Goal: Task Accomplishment & Management: Manage account settings

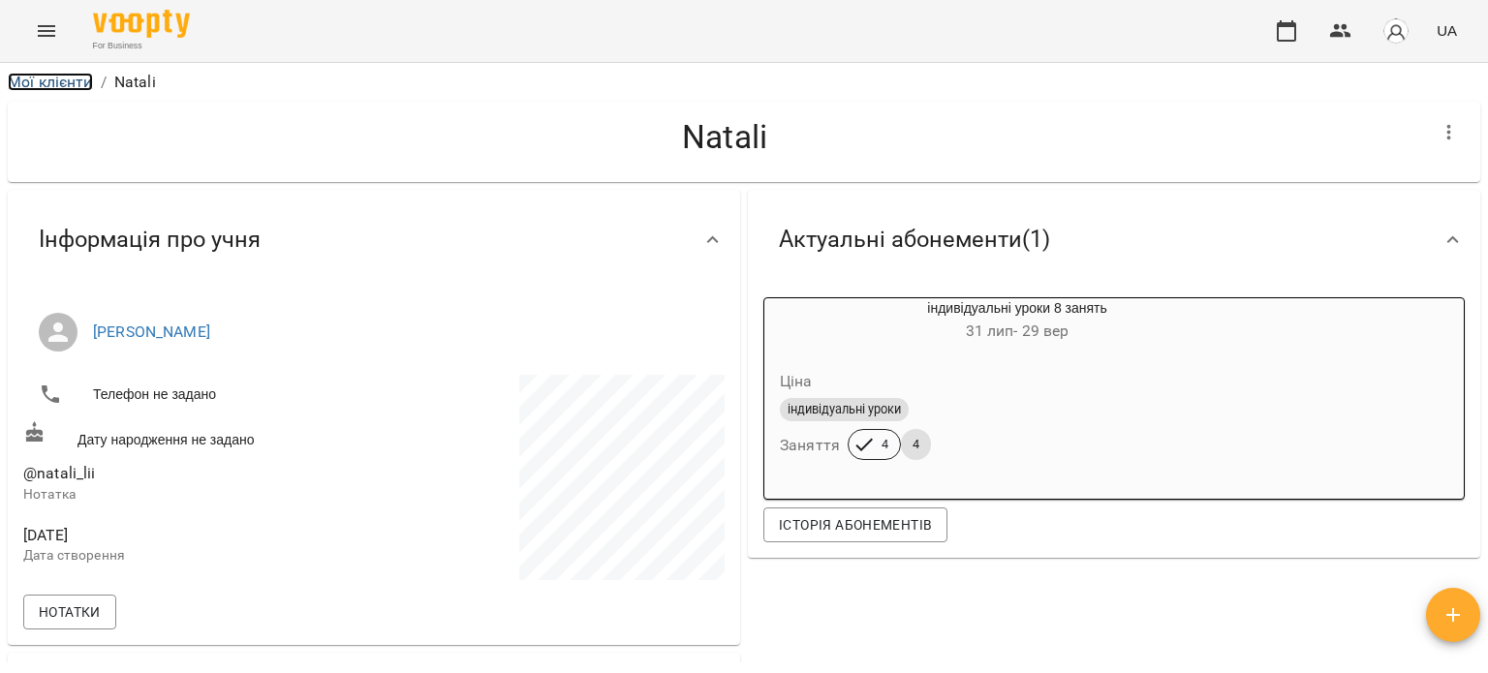
click at [33, 76] on link "Мої клієнти" at bounding box center [50, 82] width 85 height 18
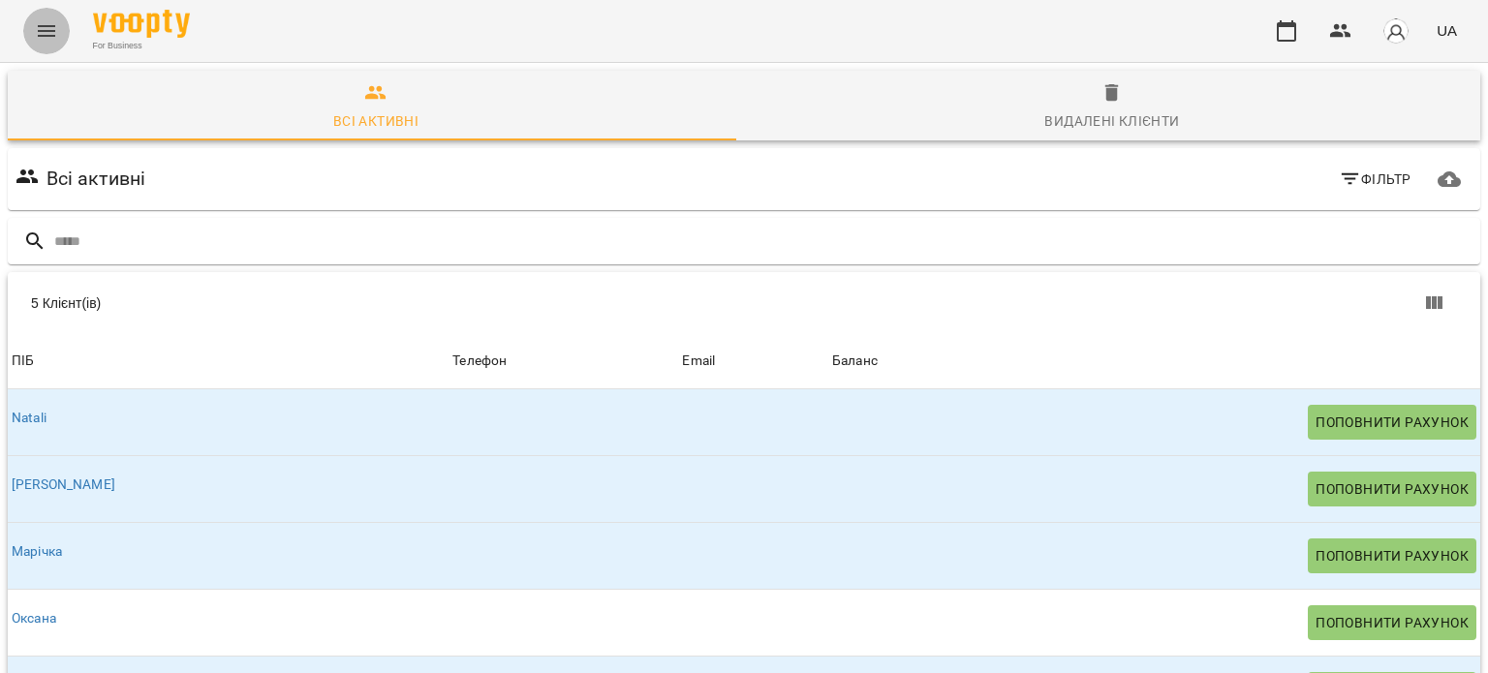
click at [43, 34] on icon "Menu" at bounding box center [46, 30] width 23 height 23
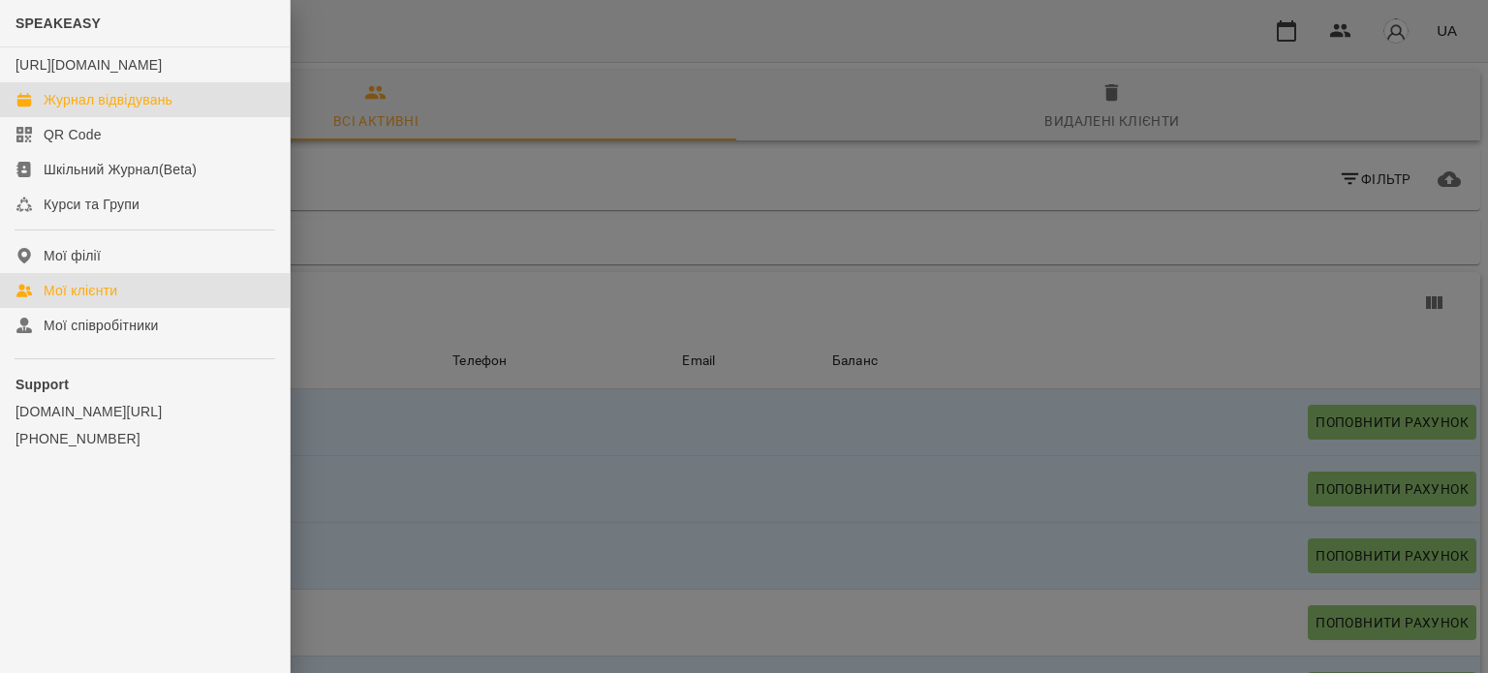
click at [94, 117] on link "Журнал відвідувань" at bounding box center [145, 99] width 290 height 35
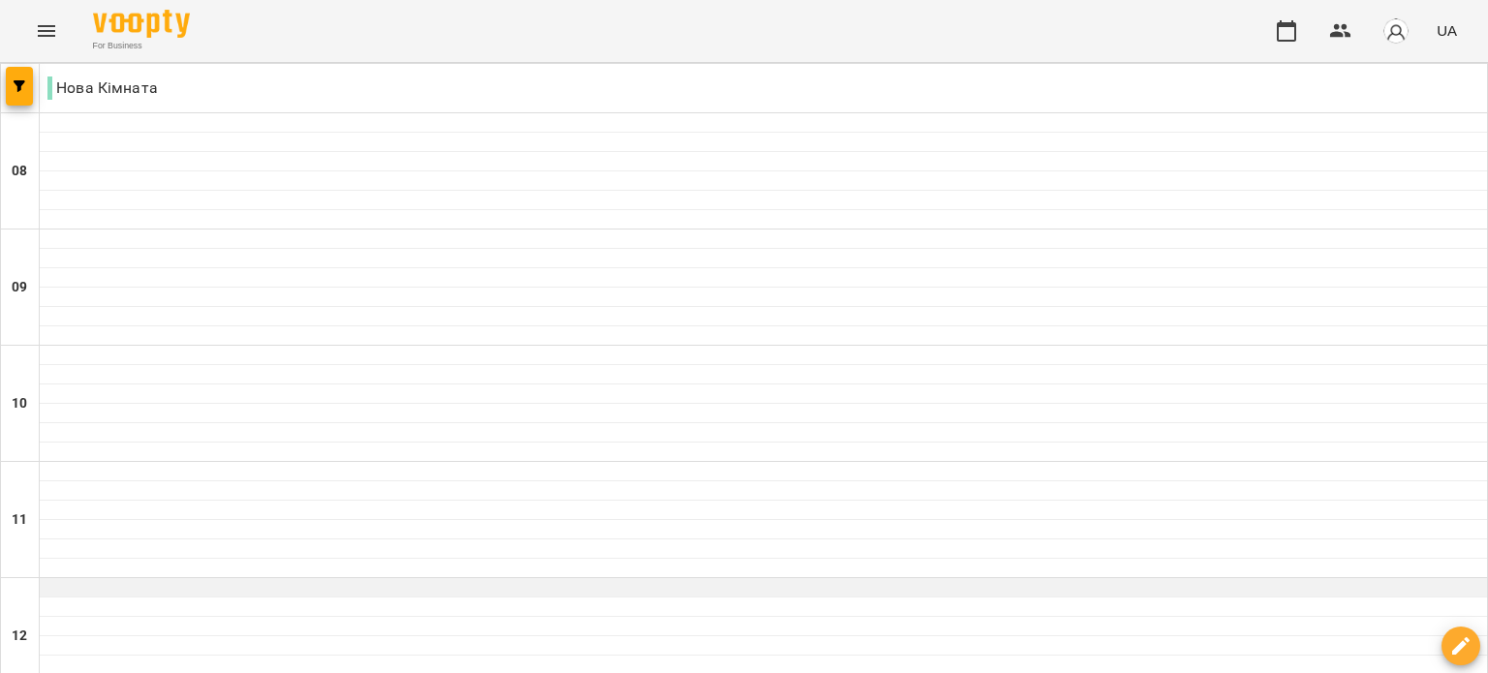
scroll to position [194, 0]
click at [684, 578] on div at bounding box center [763, 587] width 1447 height 19
select select "**********"
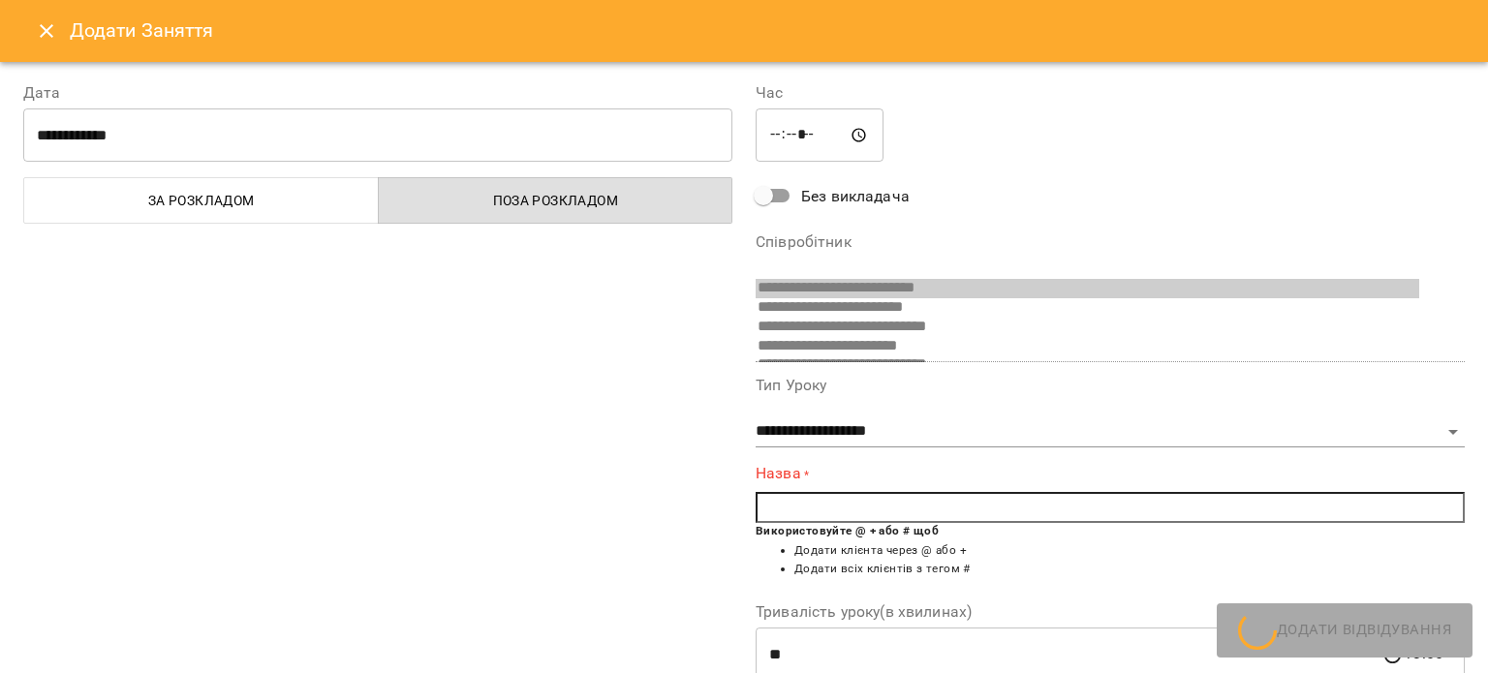
scroll to position [474, 0]
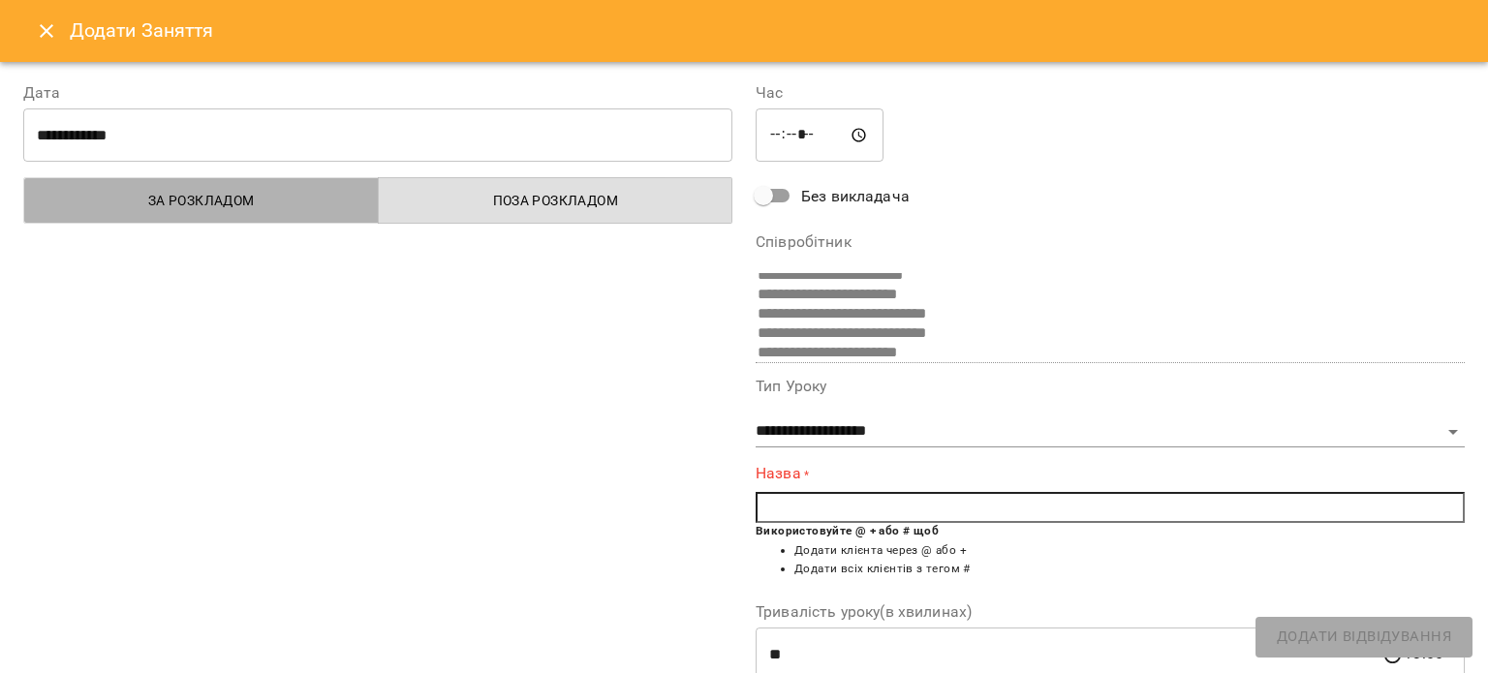
click at [261, 198] on span "За розкладом" at bounding box center [201, 200] width 331 height 23
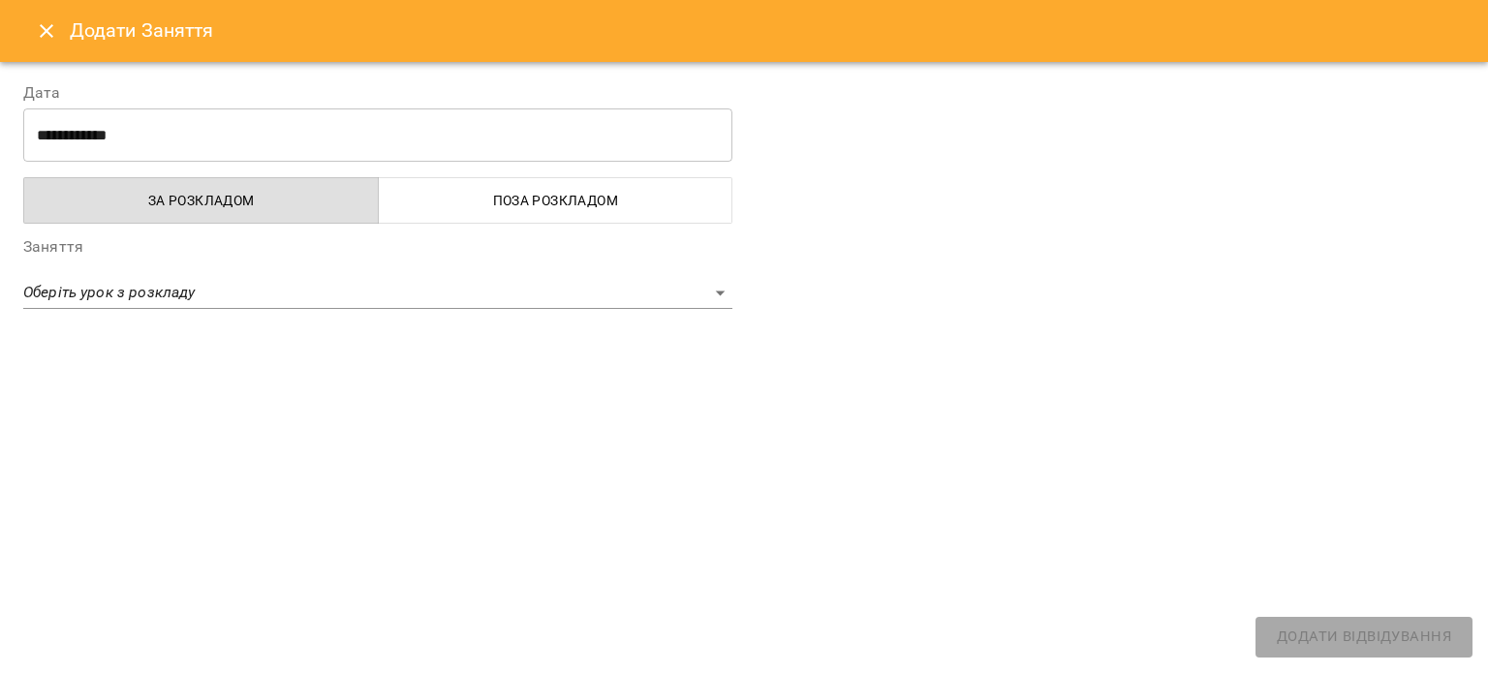
click at [484, 198] on span "Поза розкладом" at bounding box center [555, 200] width 331 height 23
select select "**********"
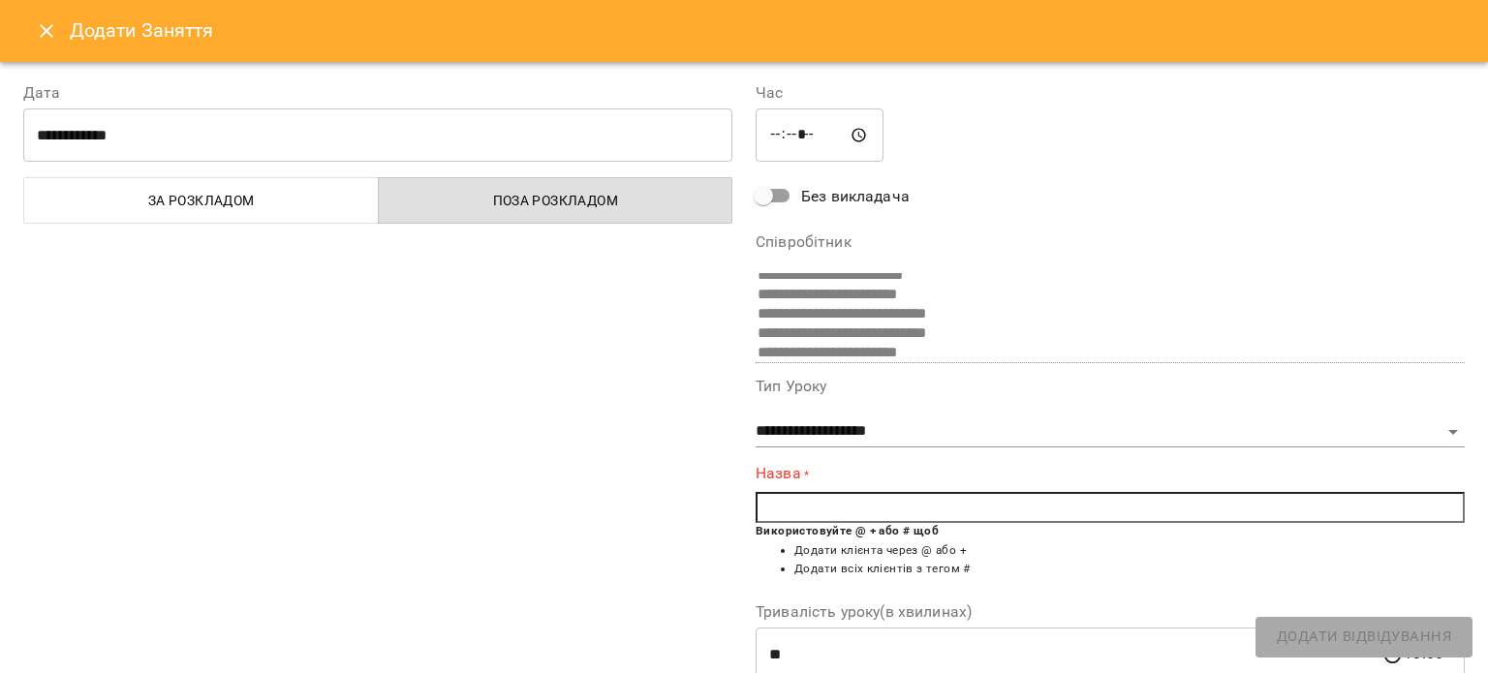
scroll to position [97, 0]
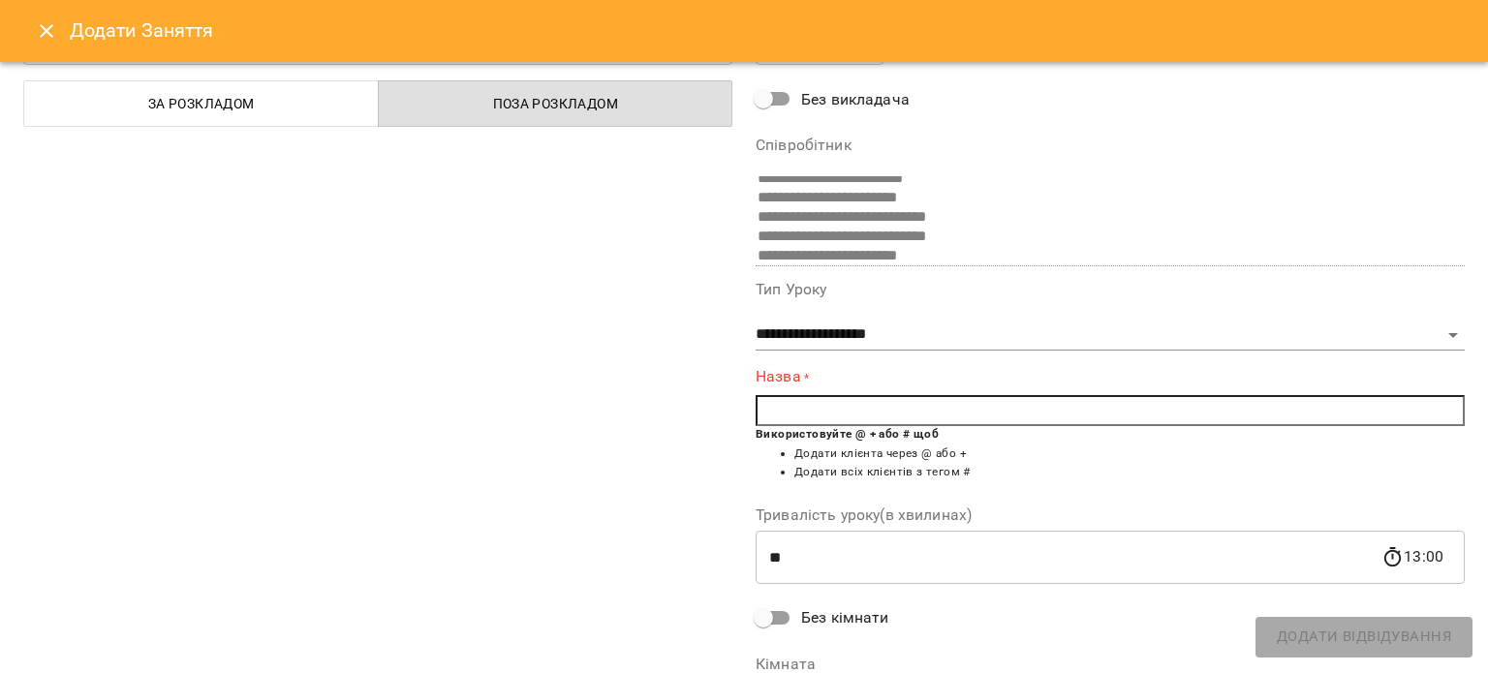
click at [810, 413] on input "text" at bounding box center [1109, 410] width 709 height 31
type input "*"
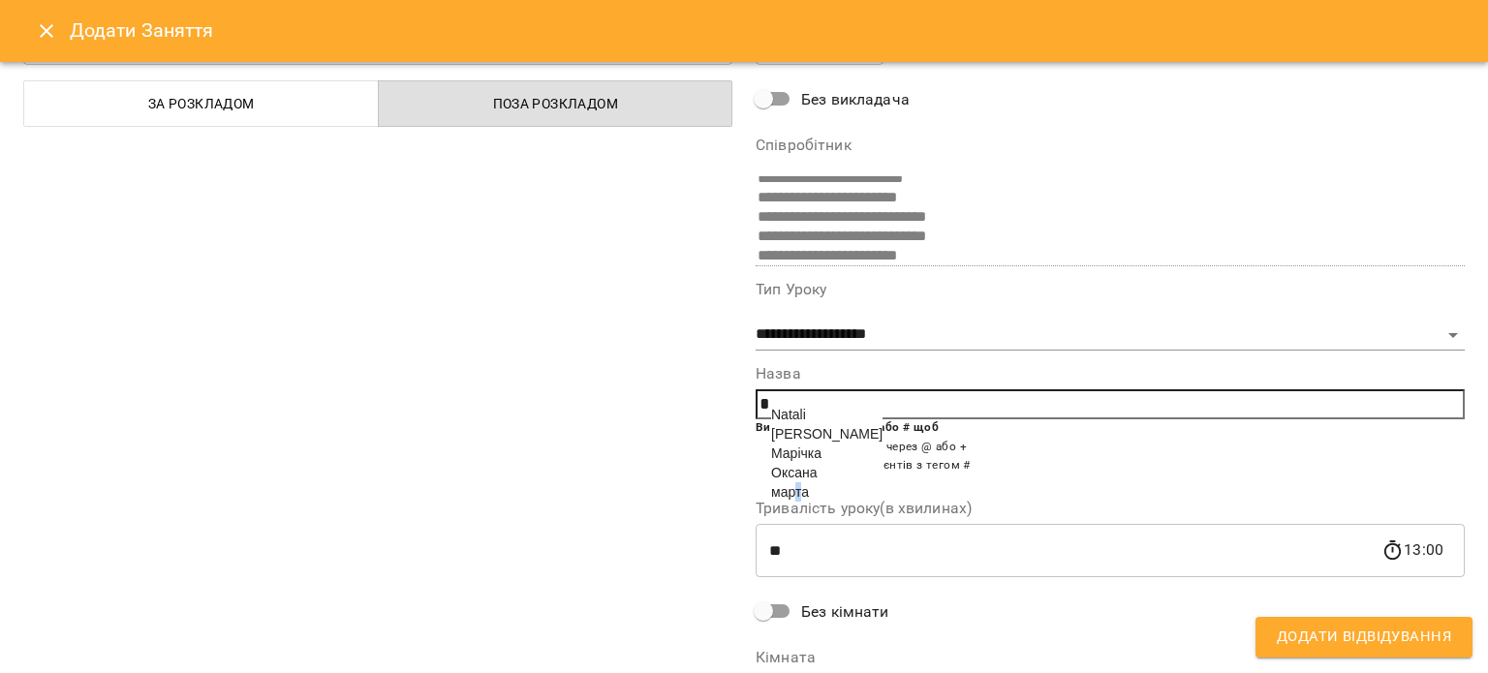
click at [794, 500] on span "марта" at bounding box center [790, 491] width 38 height 15
type input "*****"
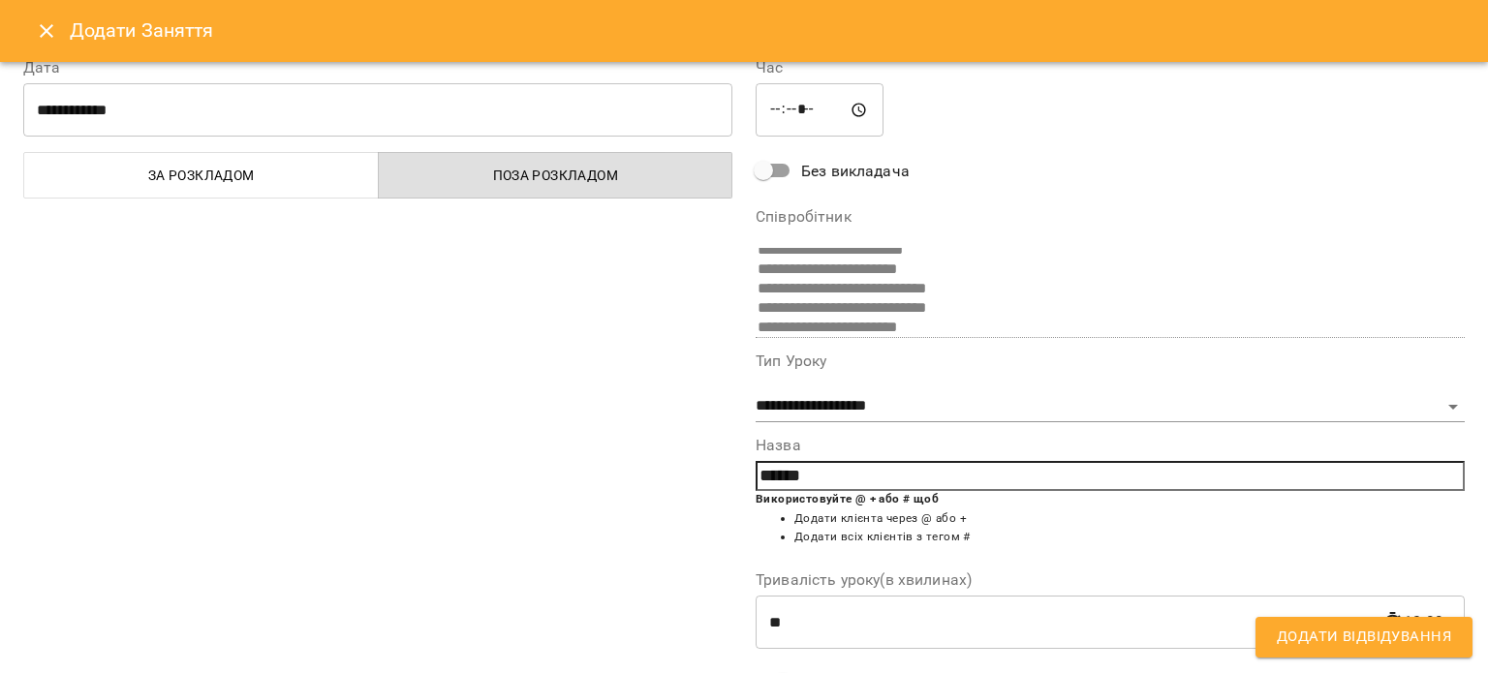
scroll to position [0, 0]
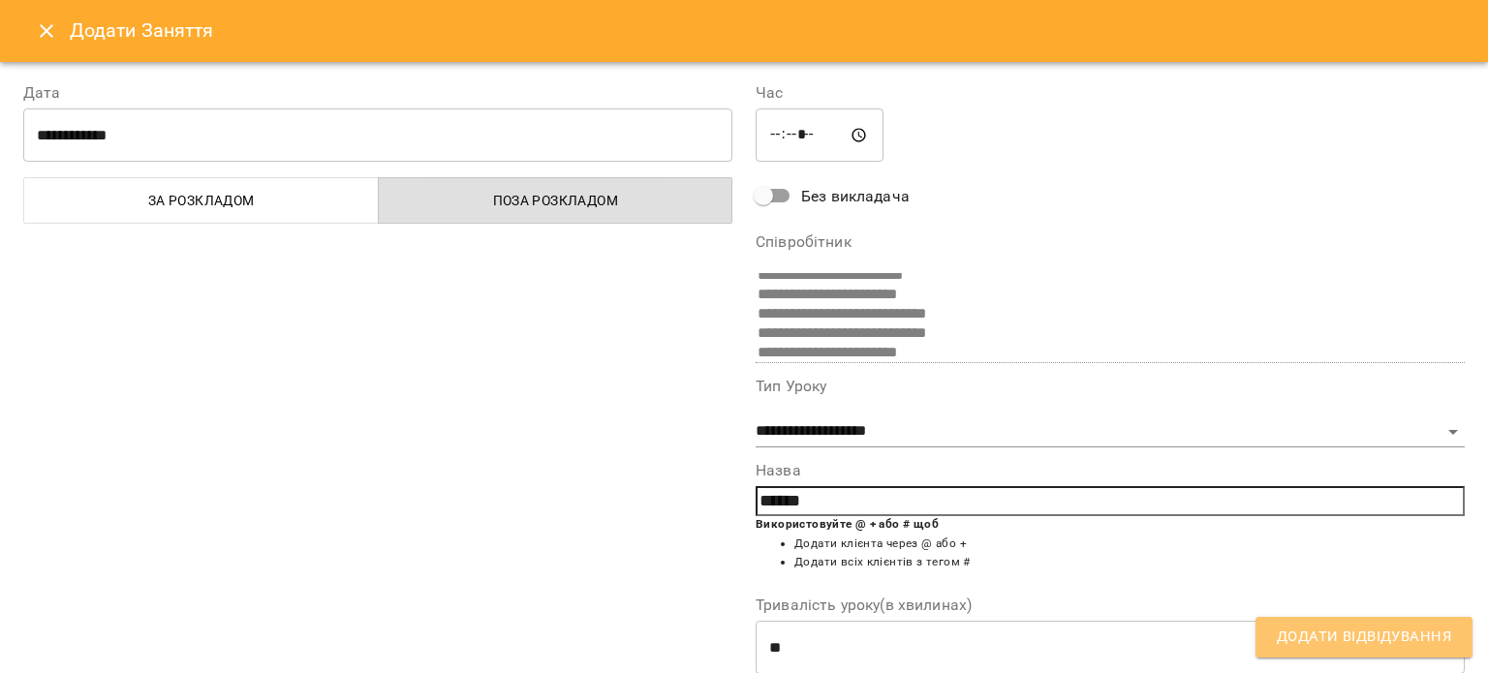
click at [1307, 628] on span "Додати Відвідування" at bounding box center [1364, 637] width 174 height 25
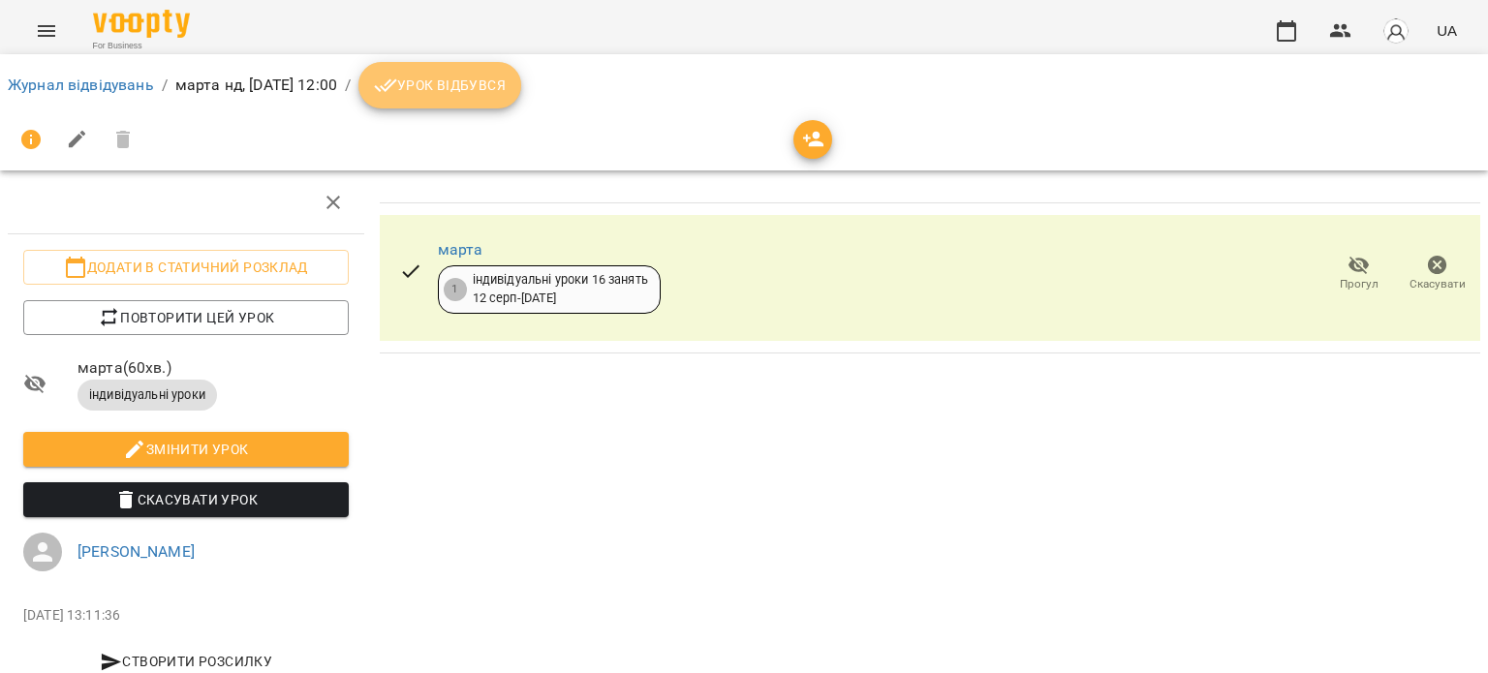
click at [495, 84] on span "Урок відбувся" at bounding box center [440, 85] width 132 height 23
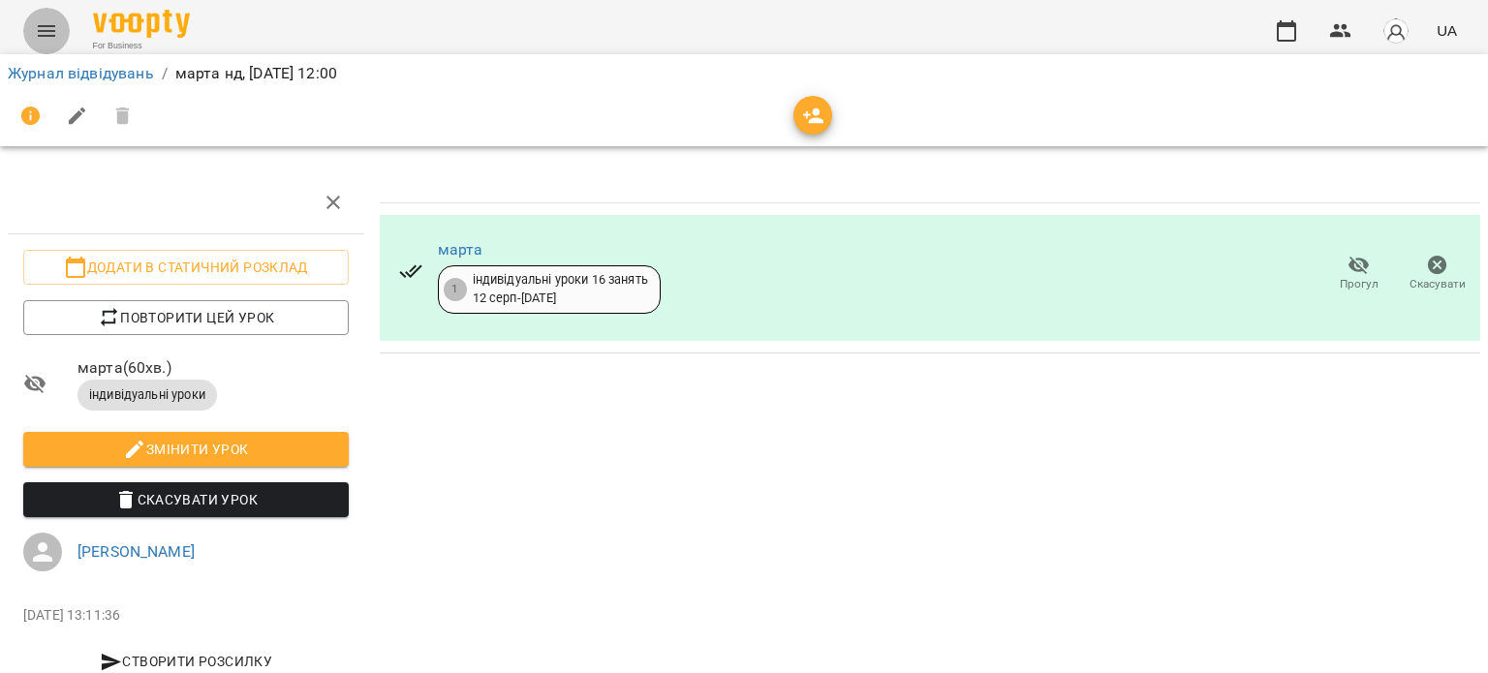
click at [39, 25] on icon "Menu" at bounding box center [46, 31] width 17 height 12
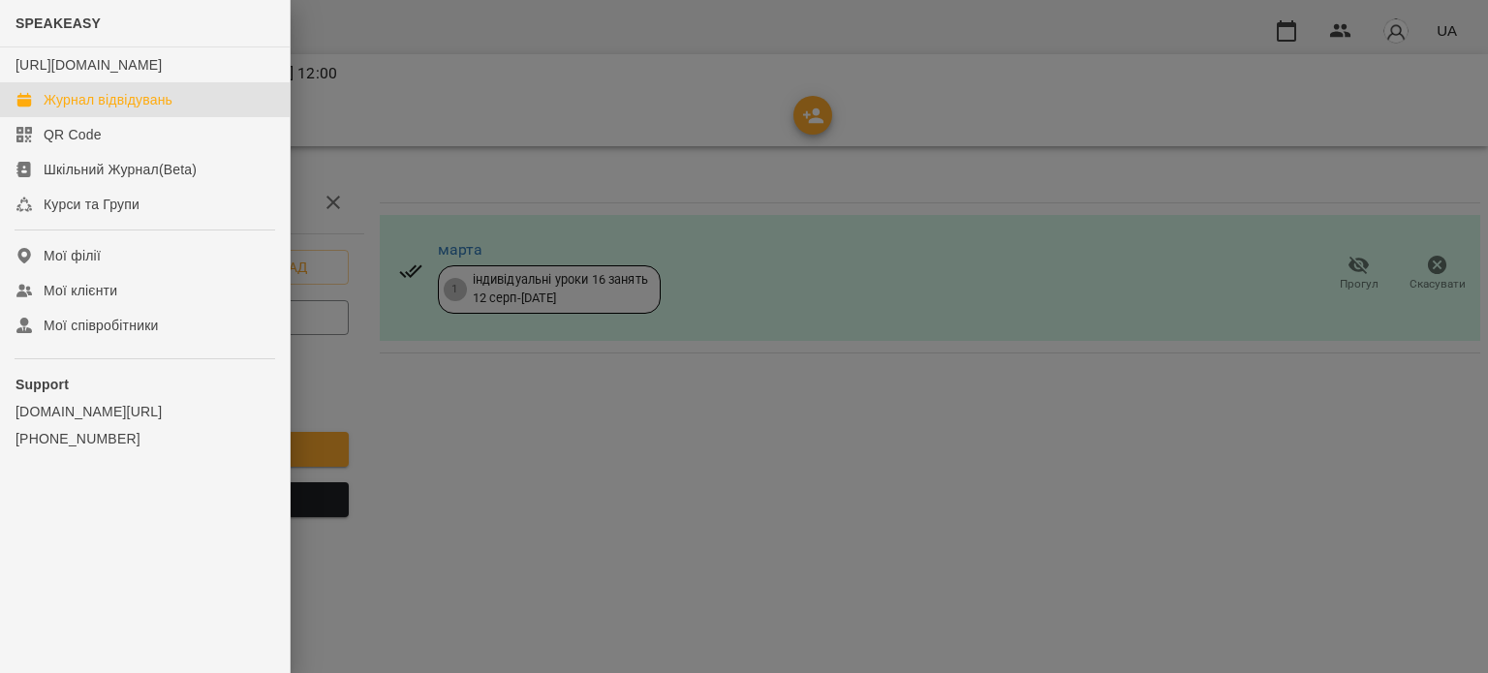
click at [106, 109] on div "Журнал відвідувань" at bounding box center [108, 99] width 129 height 19
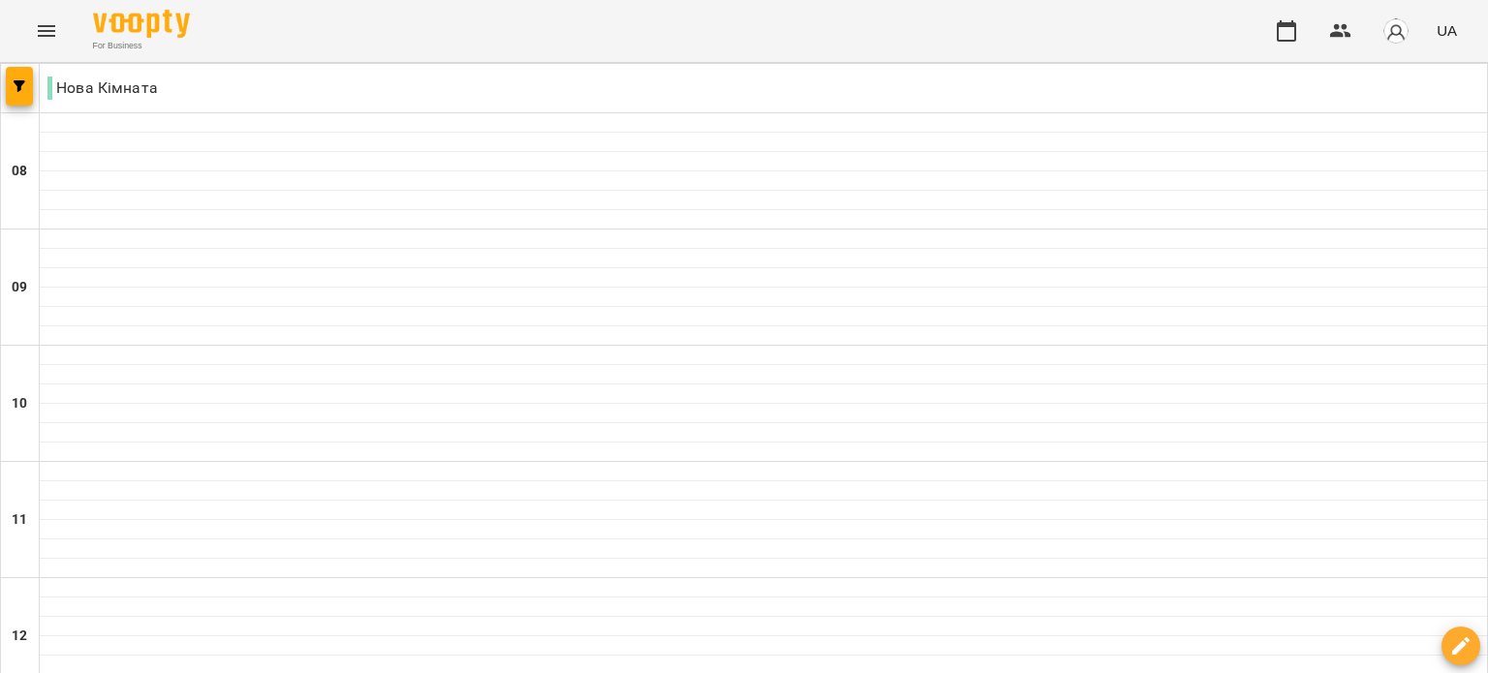
scroll to position [1065, 0]
click at [61, 52] on div "For Business UA" at bounding box center [744, 31] width 1488 height 62
click at [52, 36] on icon "Menu" at bounding box center [46, 31] width 17 height 12
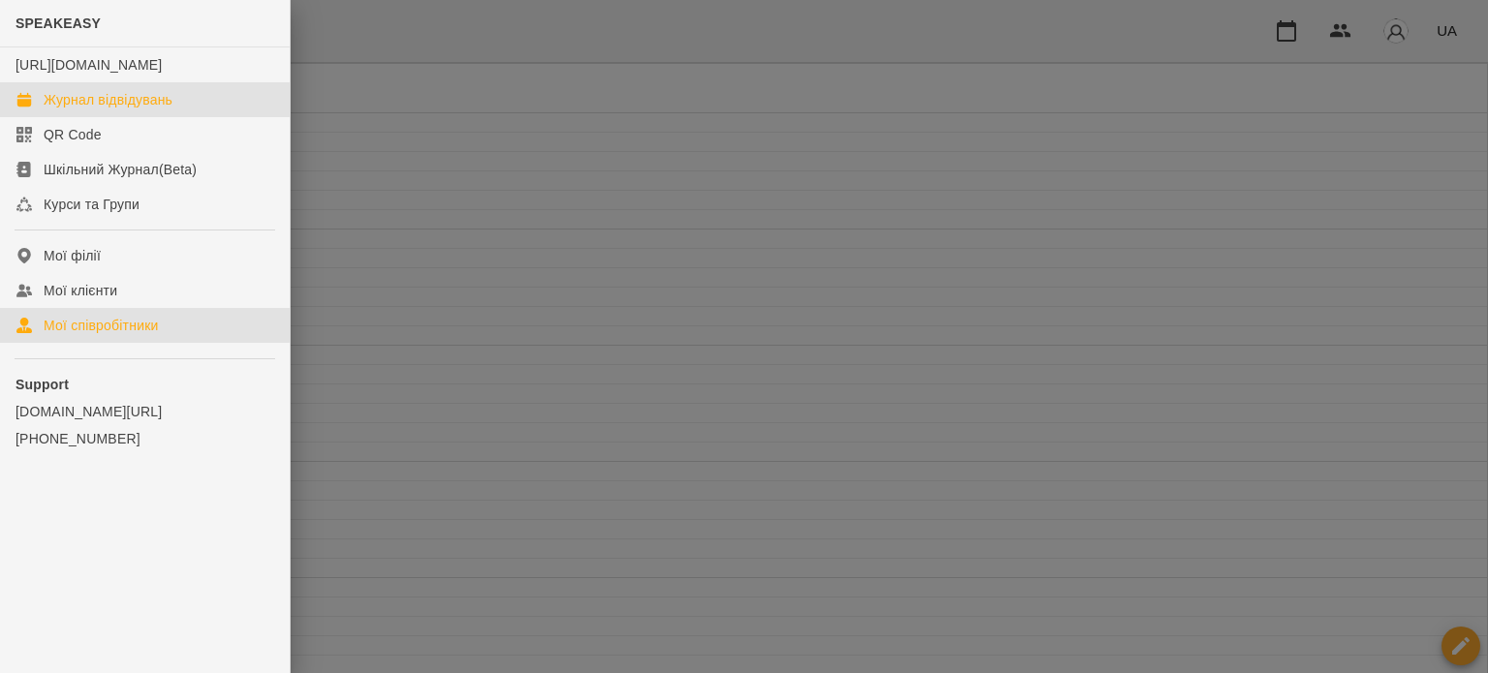
click at [132, 335] on div "Мої співробітники" at bounding box center [101, 325] width 115 height 19
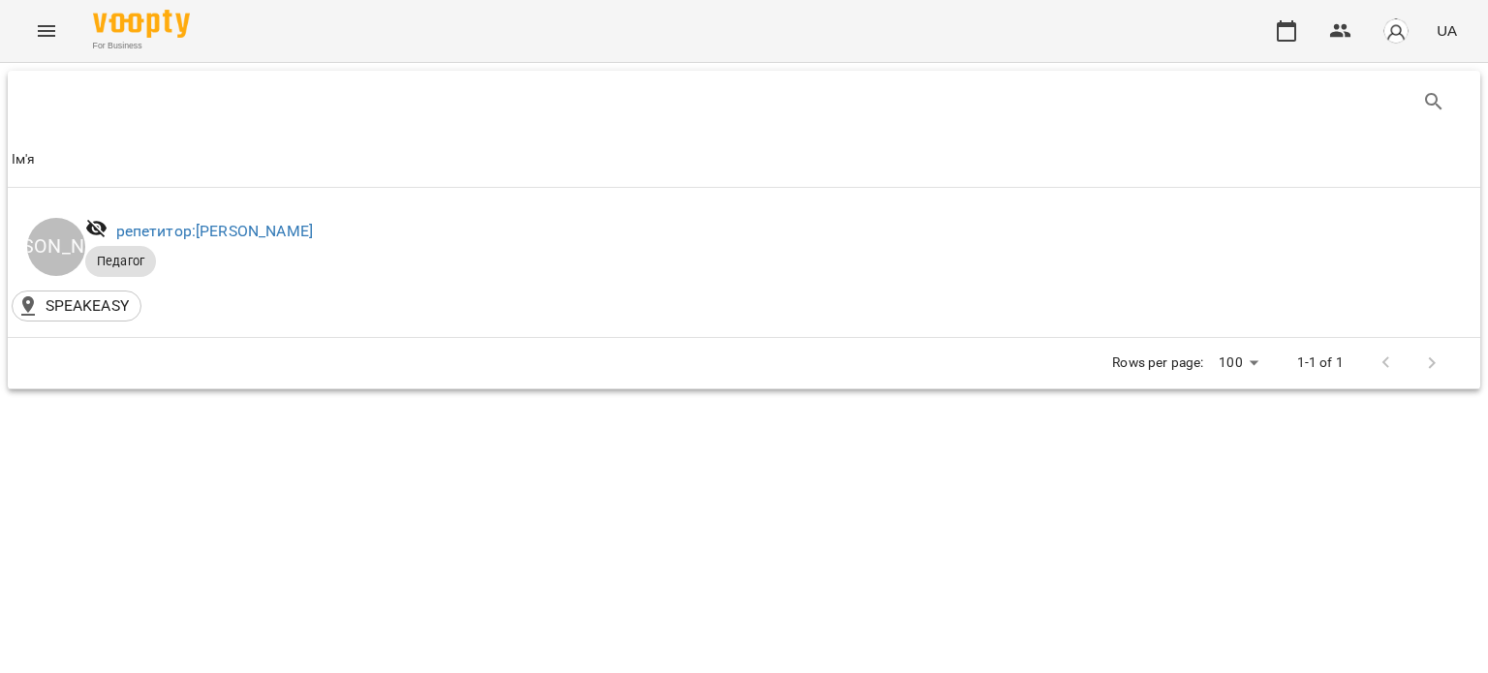
click at [52, 36] on icon "Menu" at bounding box center [46, 31] width 17 height 12
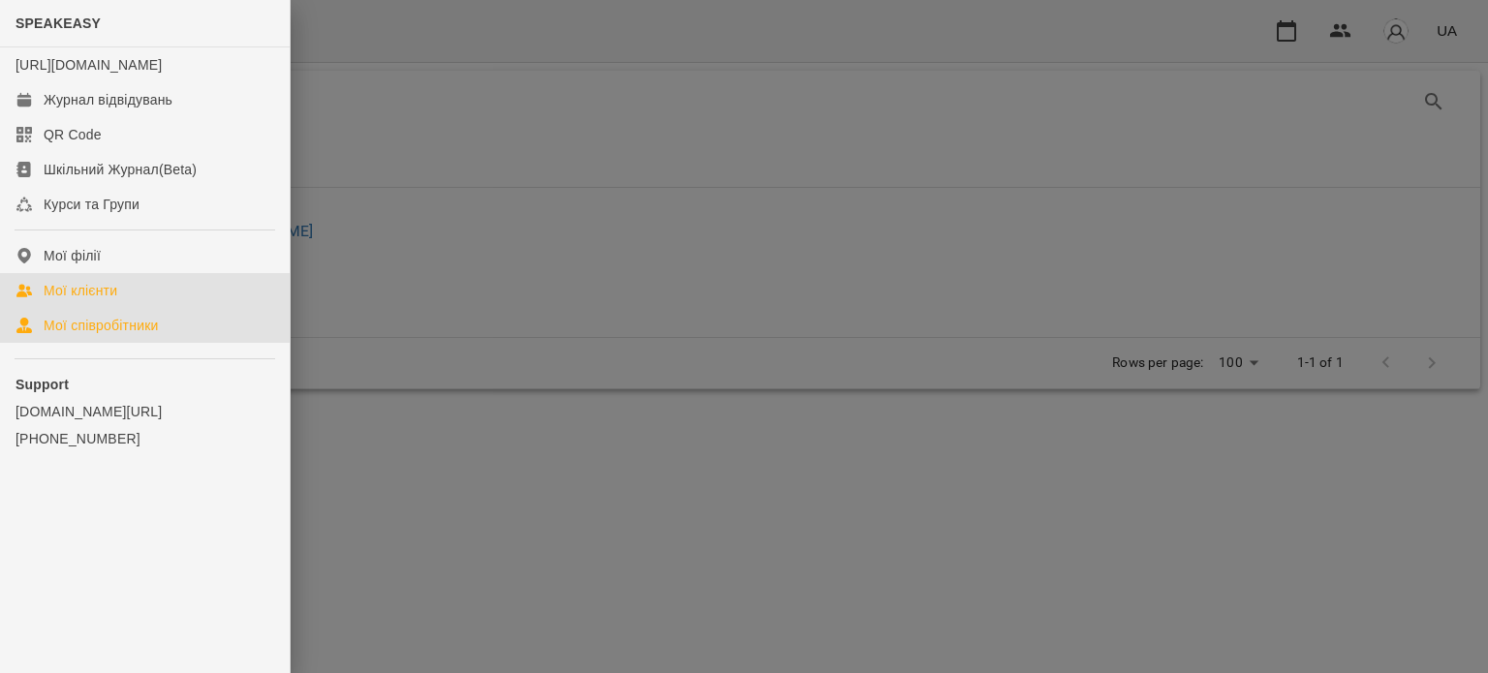
click at [116, 308] on link "Мої клієнти" at bounding box center [145, 290] width 290 height 35
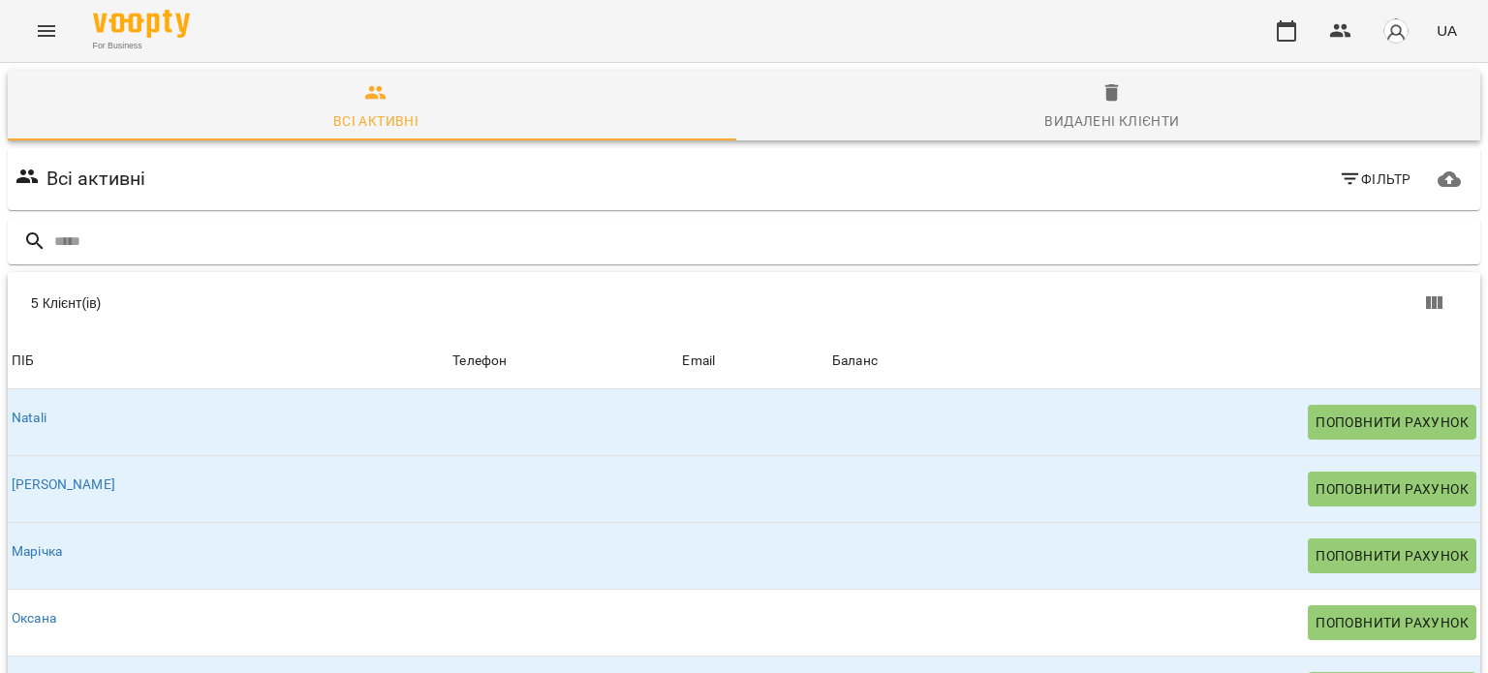
click at [39, 23] on icon "Menu" at bounding box center [46, 30] width 23 height 23
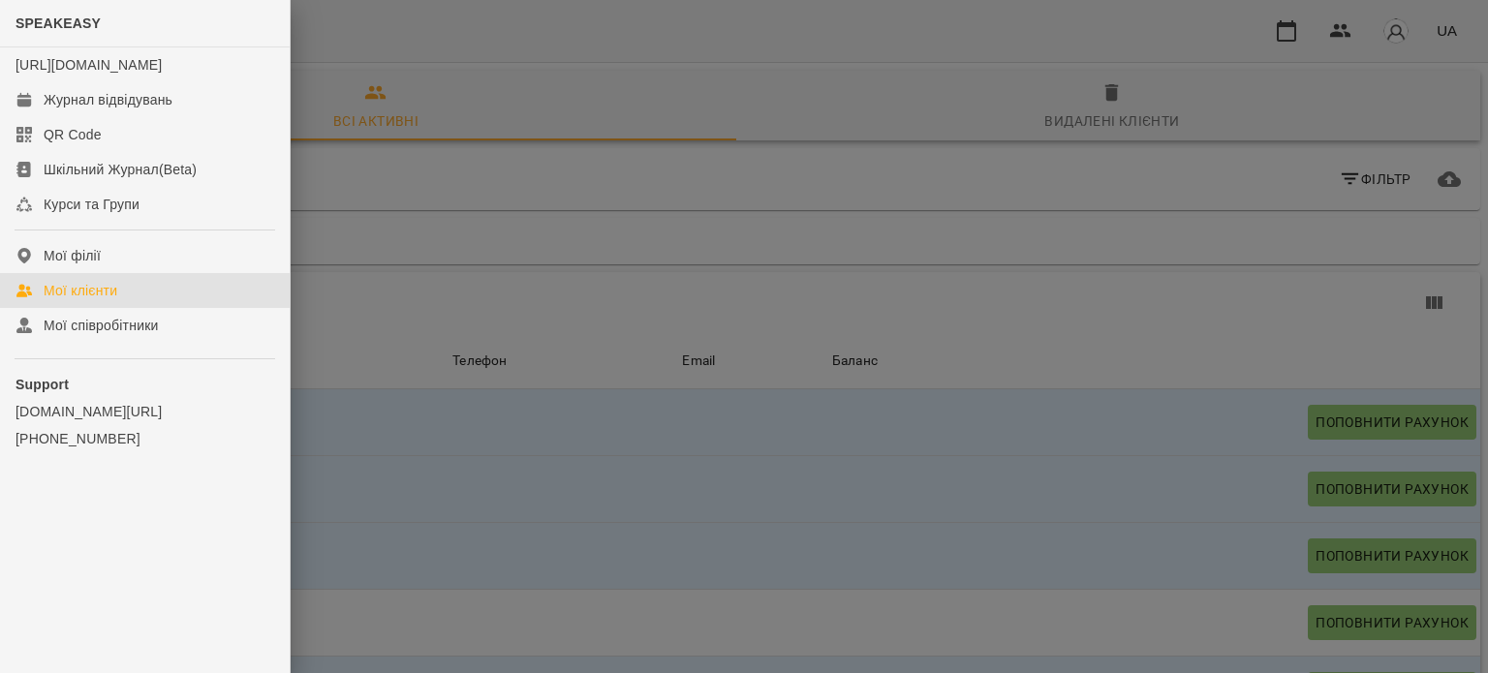
drag, startPoint x: 1158, startPoint y: 56, endPoint x: 1147, endPoint y: 55, distance: 11.7
click at [1149, 56] on div at bounding box center [744, 336] width 1488 height 673
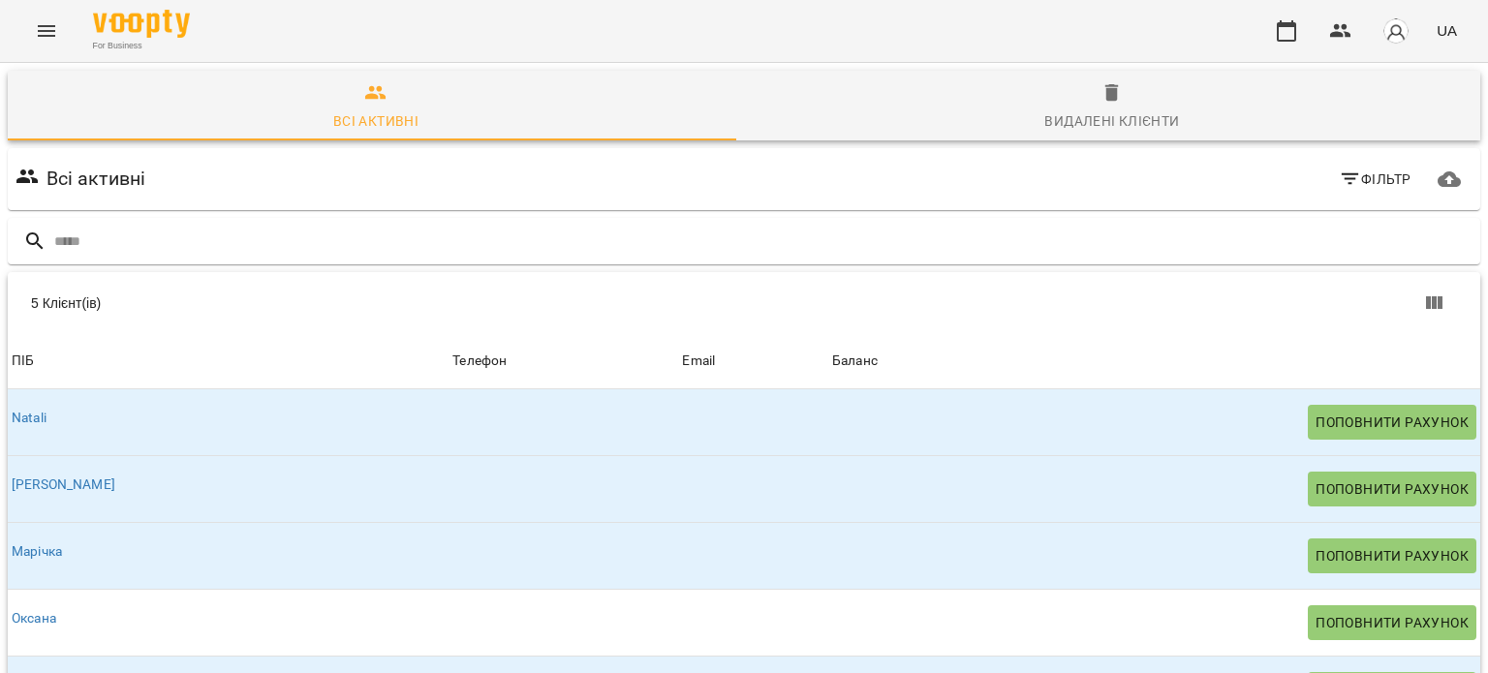
click at [1396, 32] on img "button" at bounding box center [1395, 30] width 27 height 27
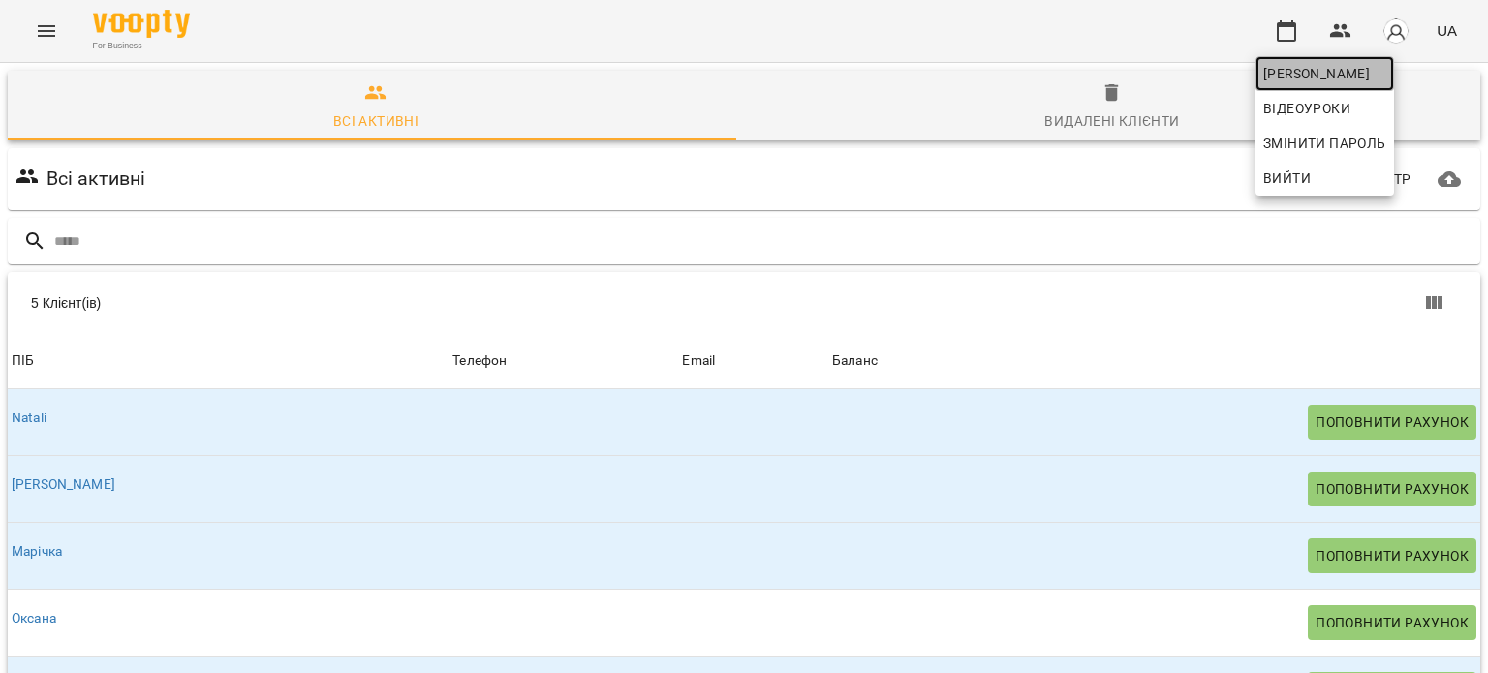
click at [1321, 66] on span "[PERSON_NAME]" at bounding box center [1324, 73] width 123 height 23
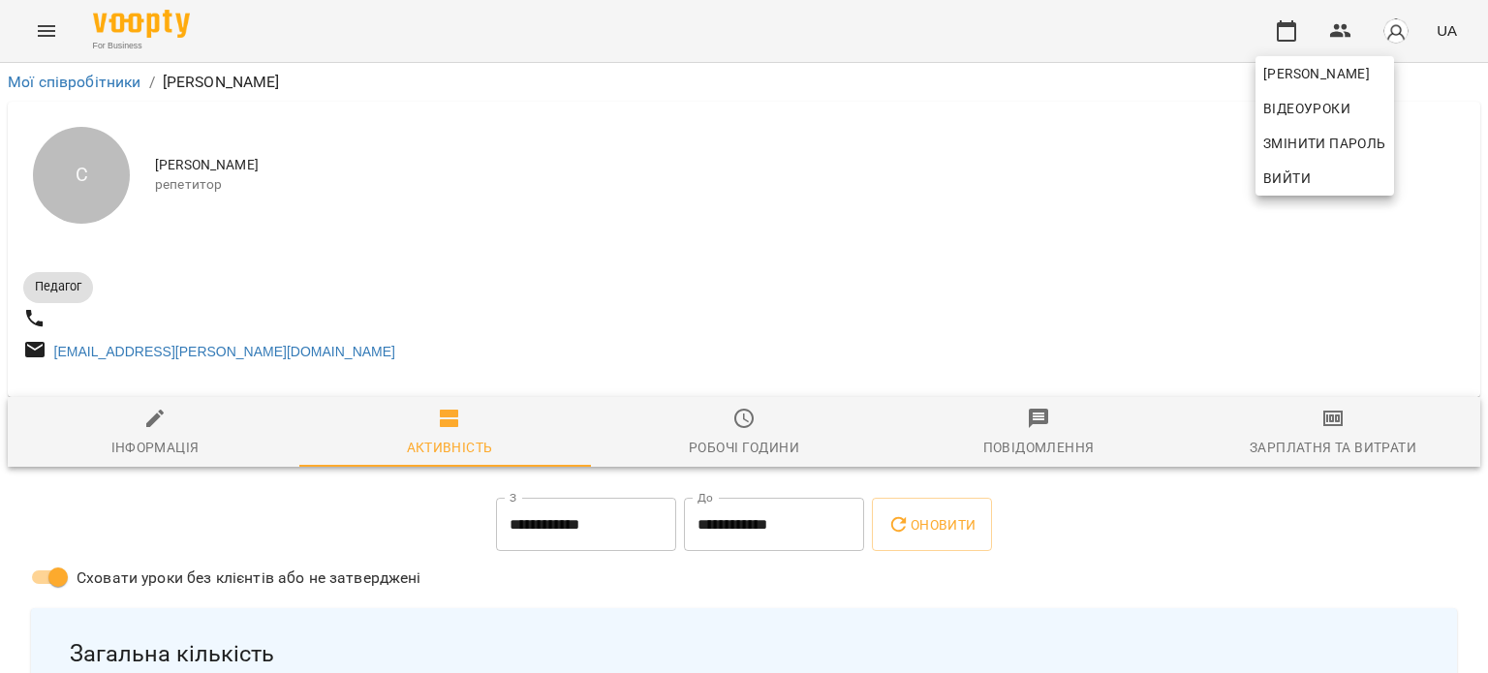
click at [623, 265] on div at bounding box center [744, 336] width 1488 height 673
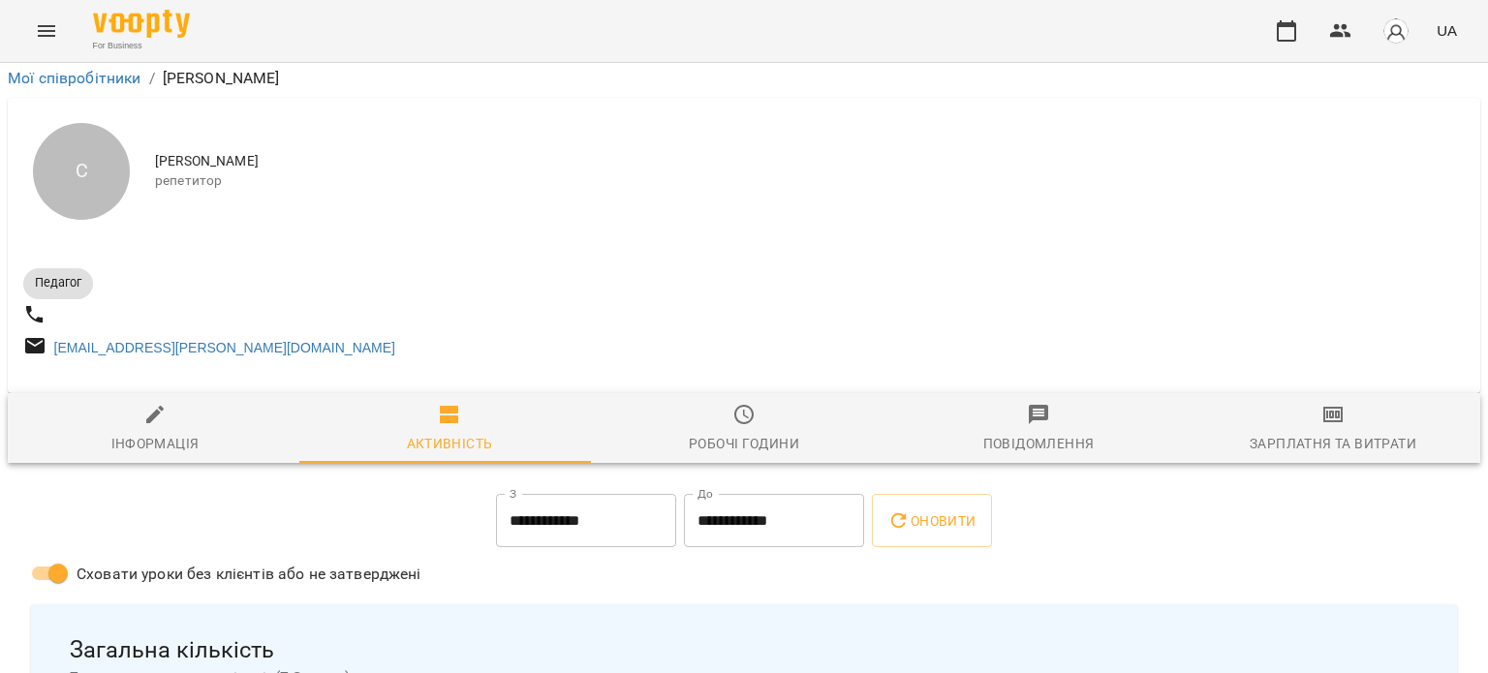
scroll to position [1207, 0]
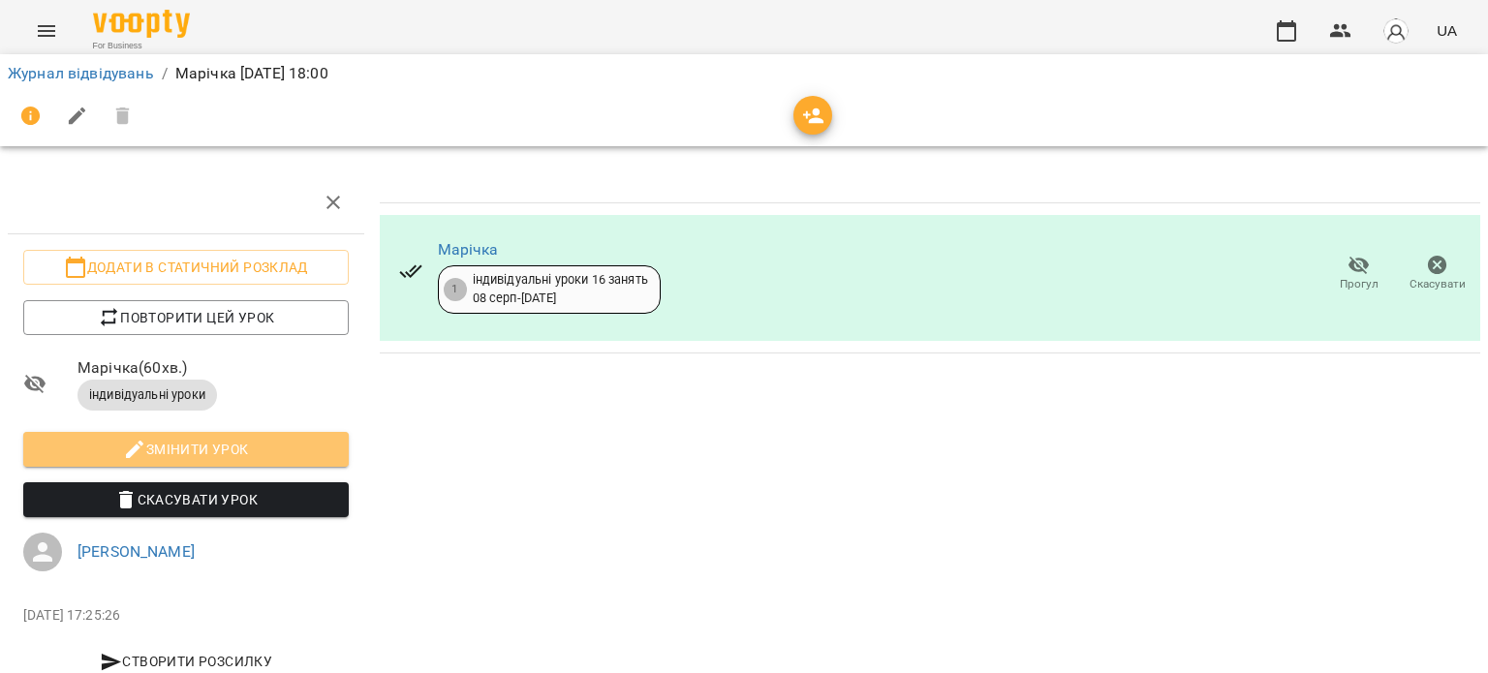
click at [230, 454] on span "Змінити урок" at bounding box center [186, 449] width 294 height 23
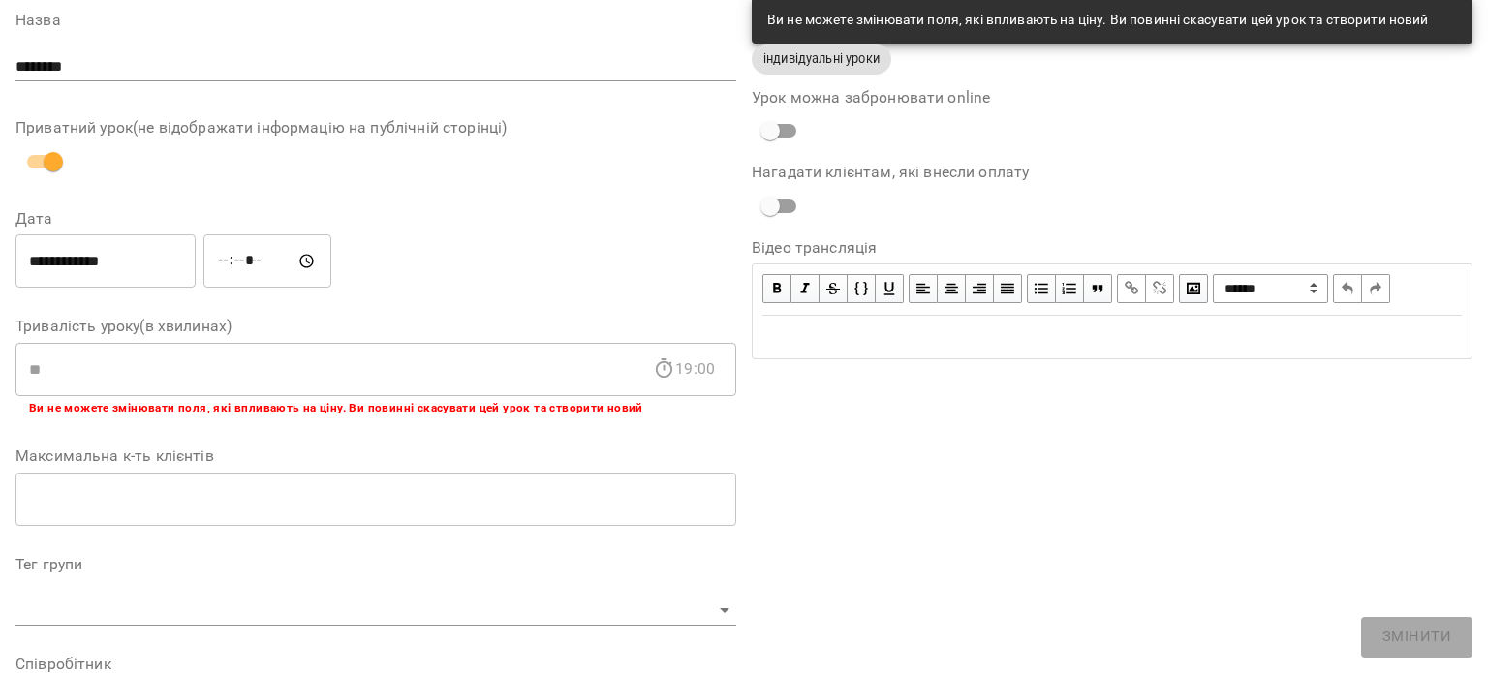
scroll to position [97, 0]
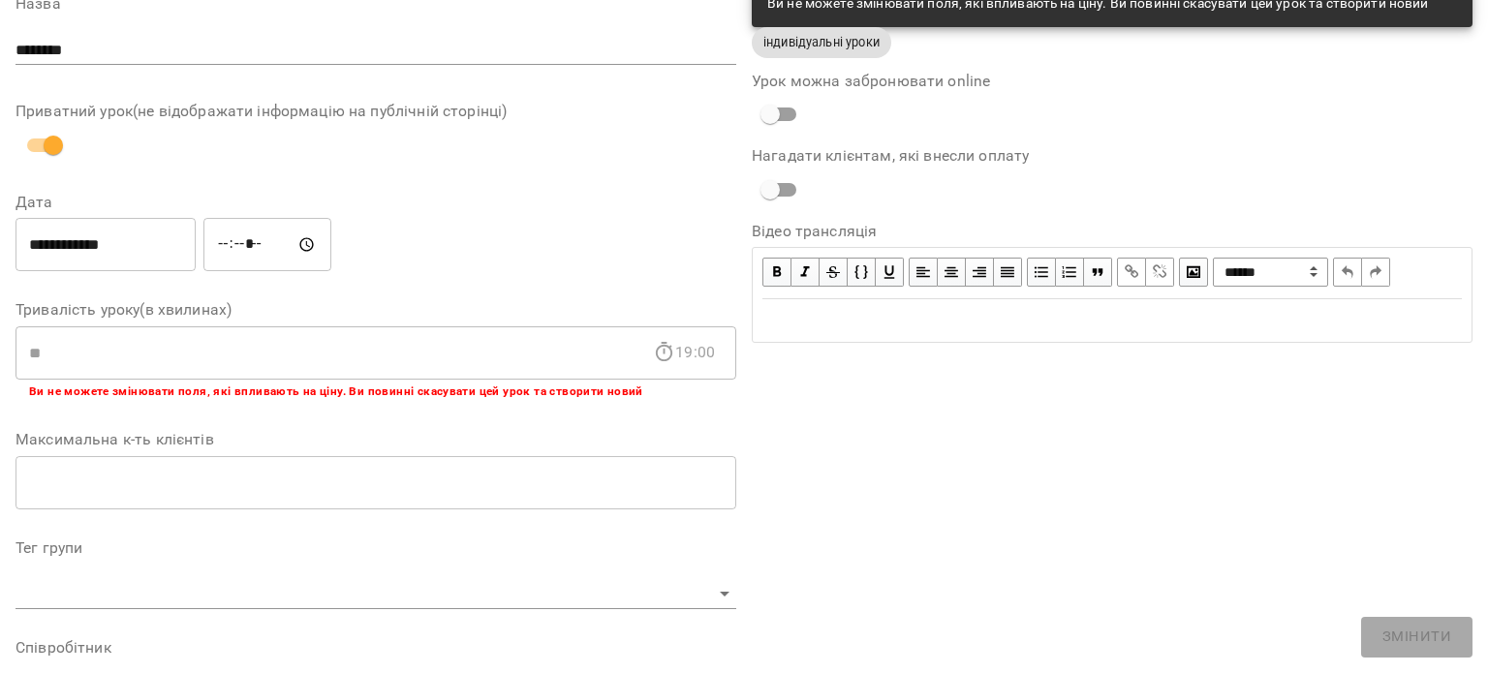
click at [190, 258] on input "**********" at bounding box center [105, 245] width 180 height 54
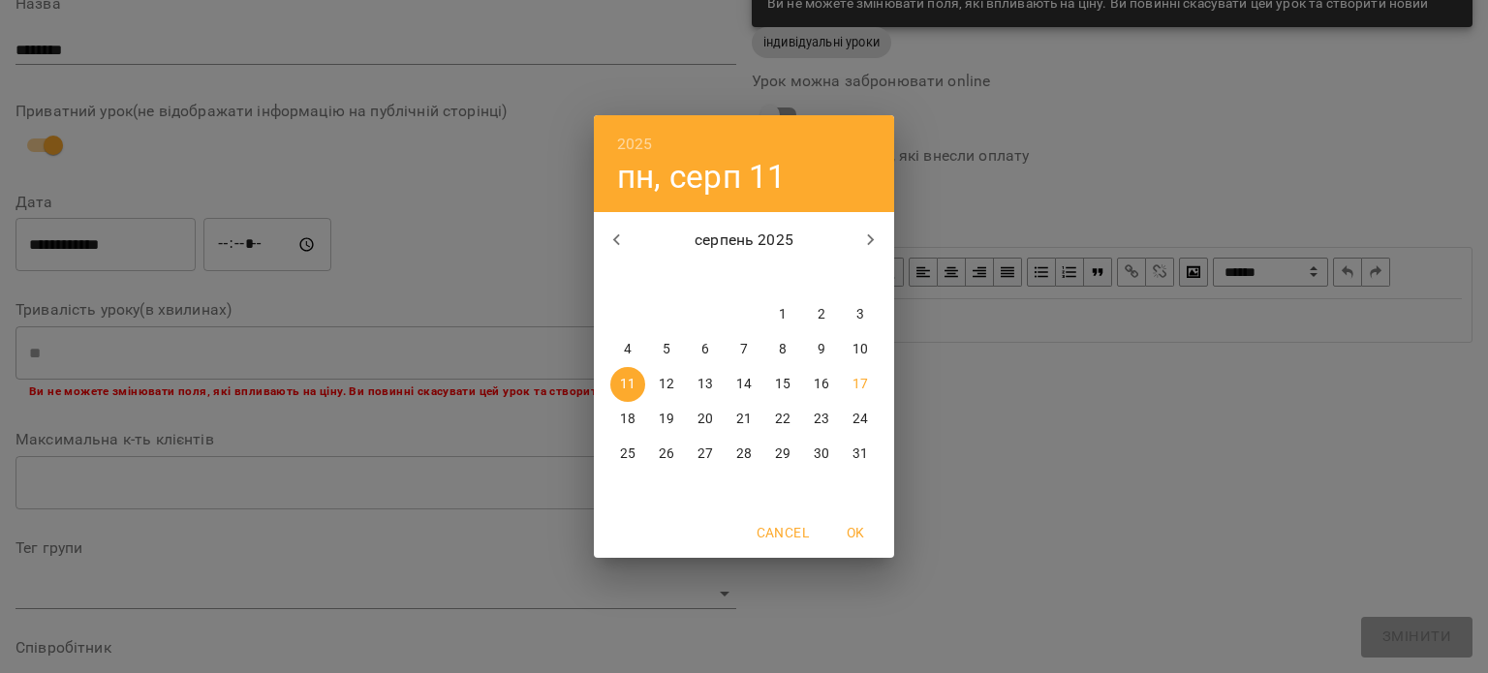
click at [705, 380] on p "13" at bounding box center [704, 384] width 15 height 19
type input "**********"
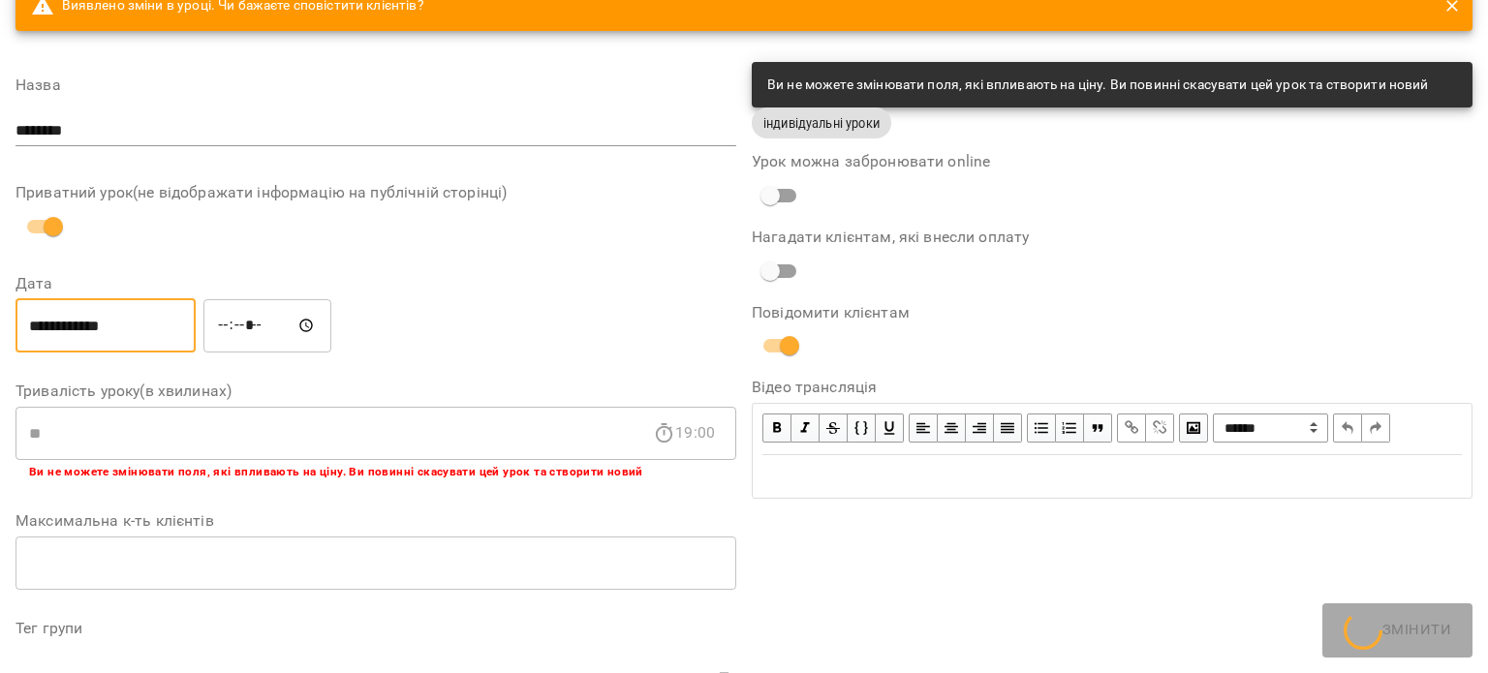
scroll to position [177, 0]
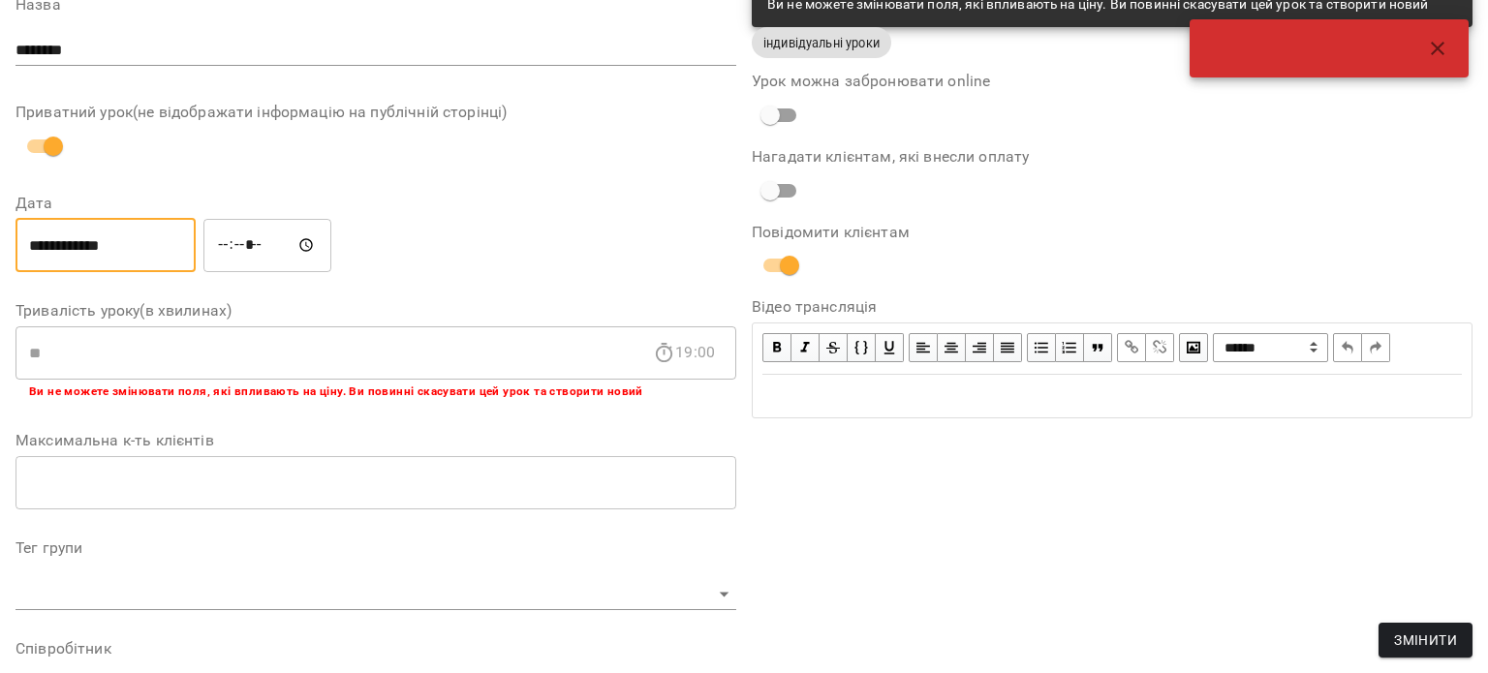
click at [1435, 44] on icon "button" at bounding box center [1437, 48] width 23 height 23
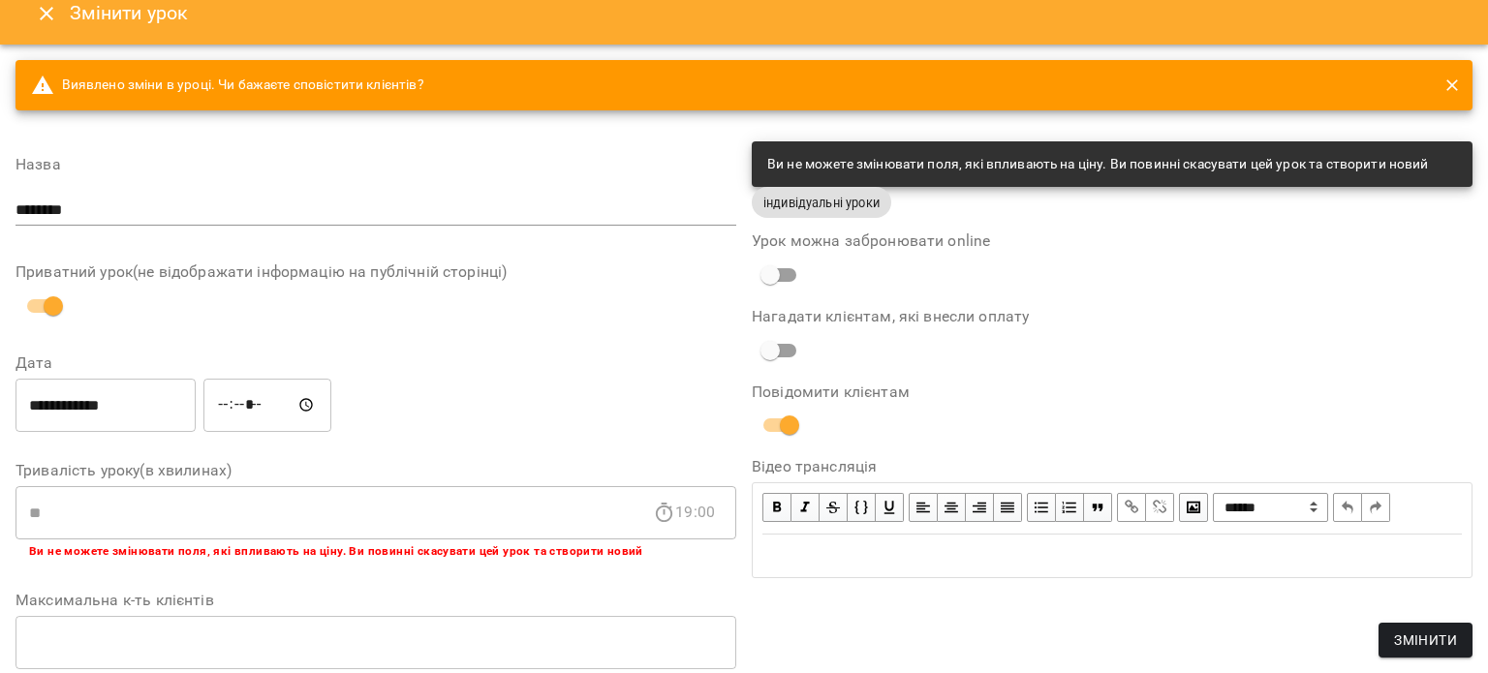
scroll to position [0, 0]
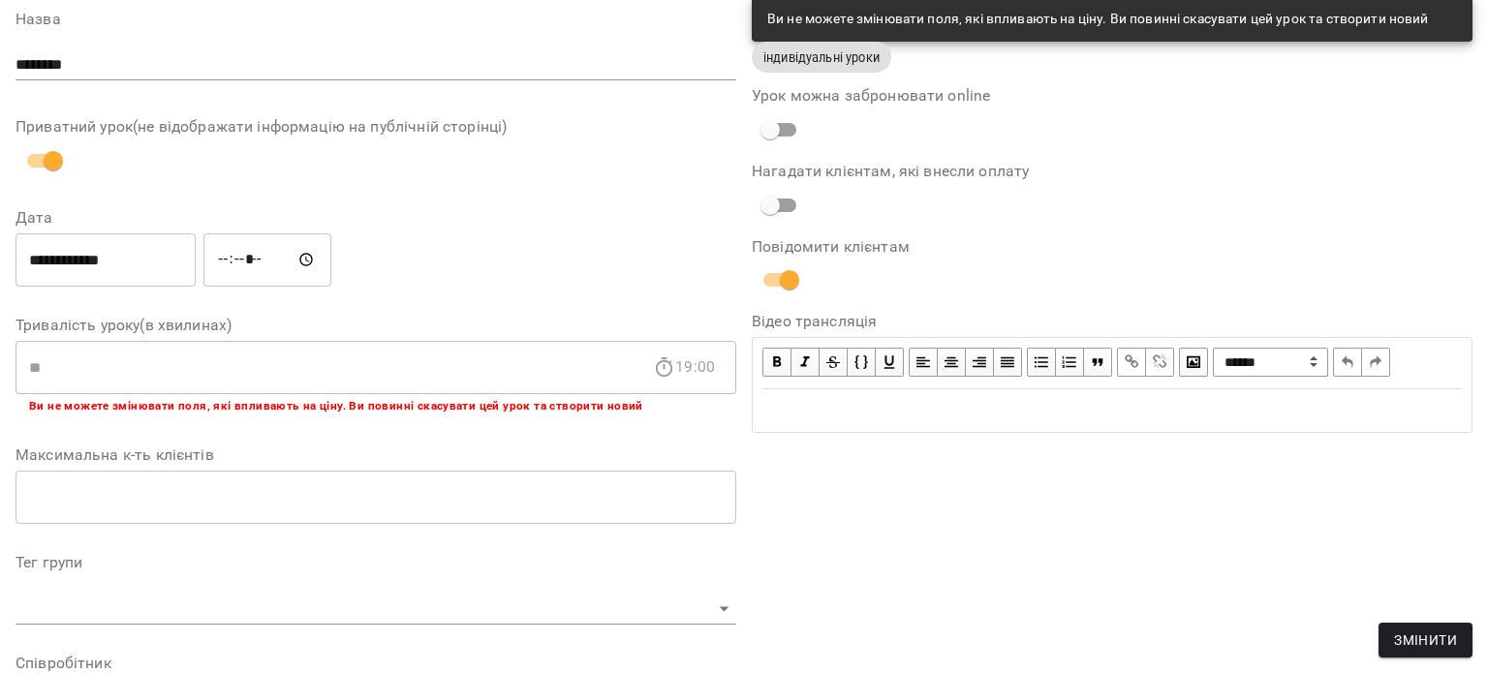
scroll to position [194, 0]
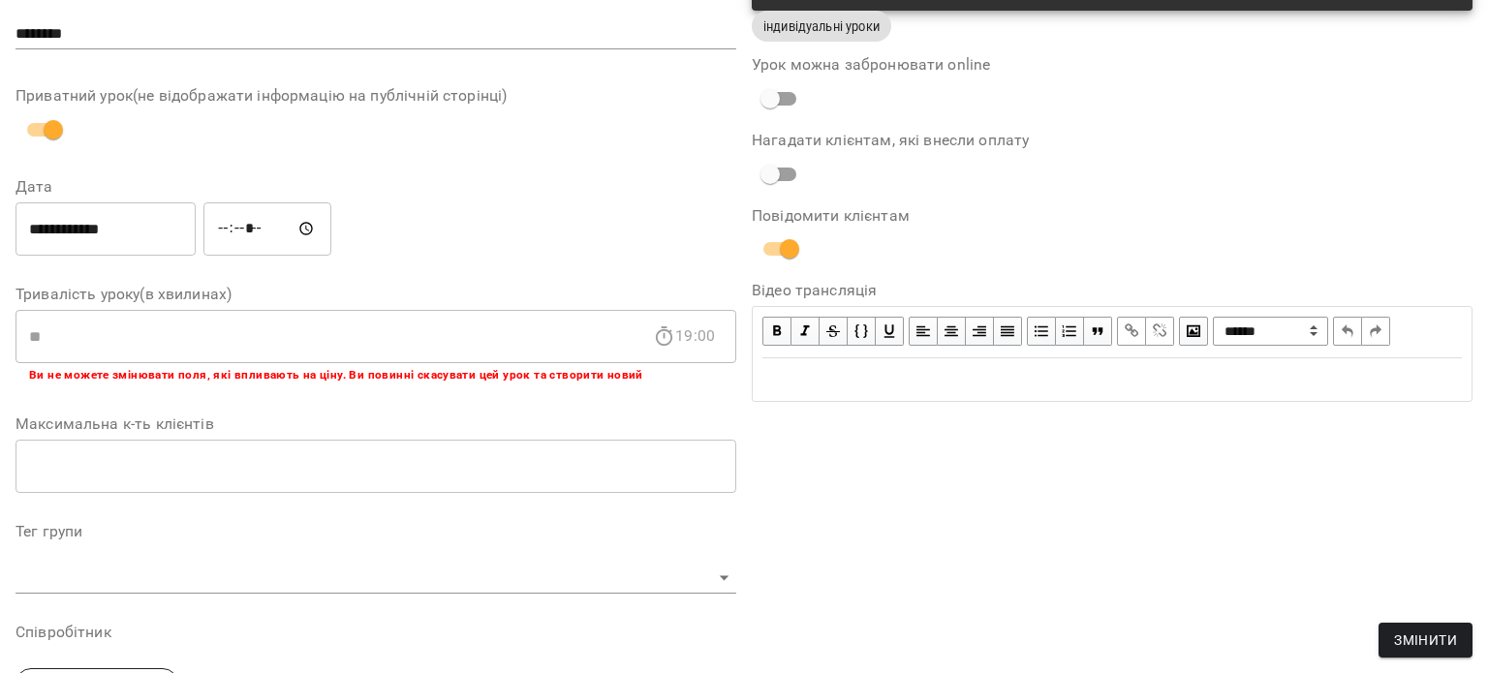
click at [638, 214] on div "**********" at bounding box center [376, 229] width 728 height 62
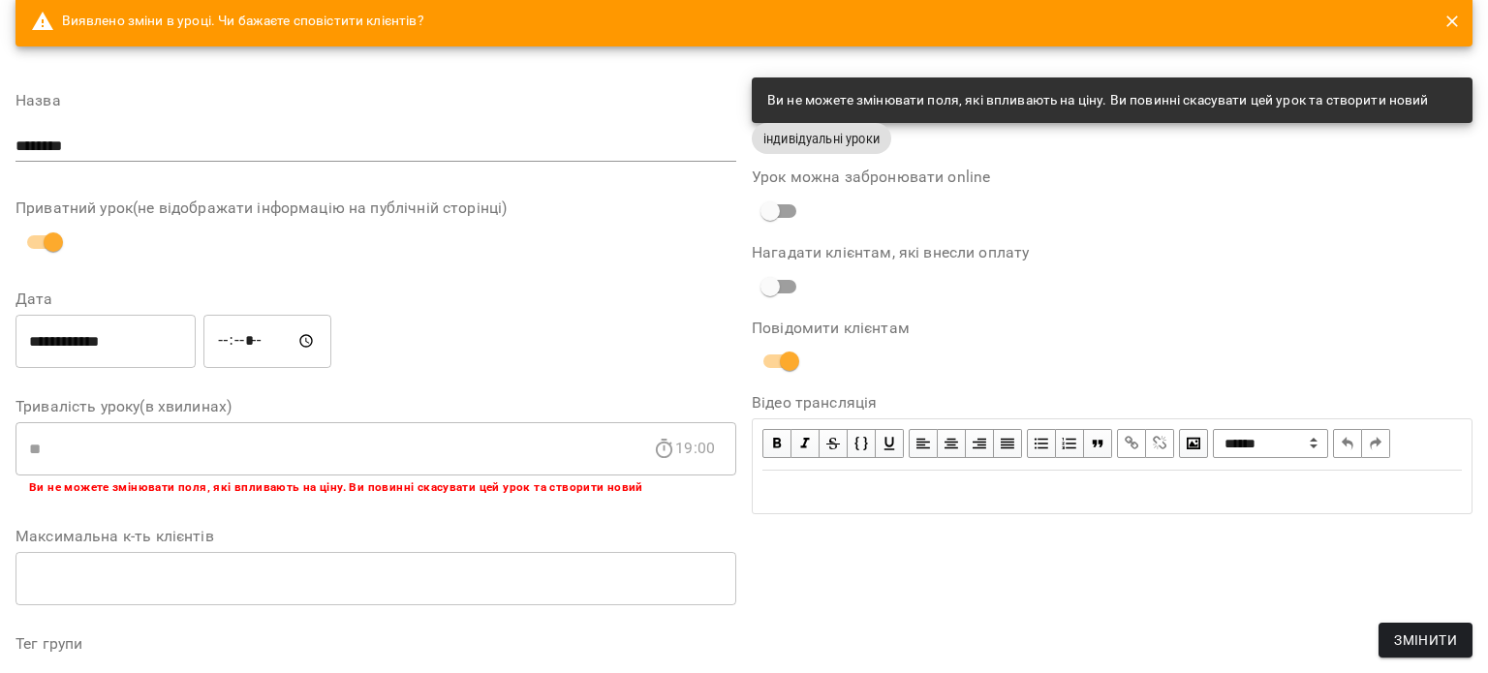
scroll to position [16, 0]
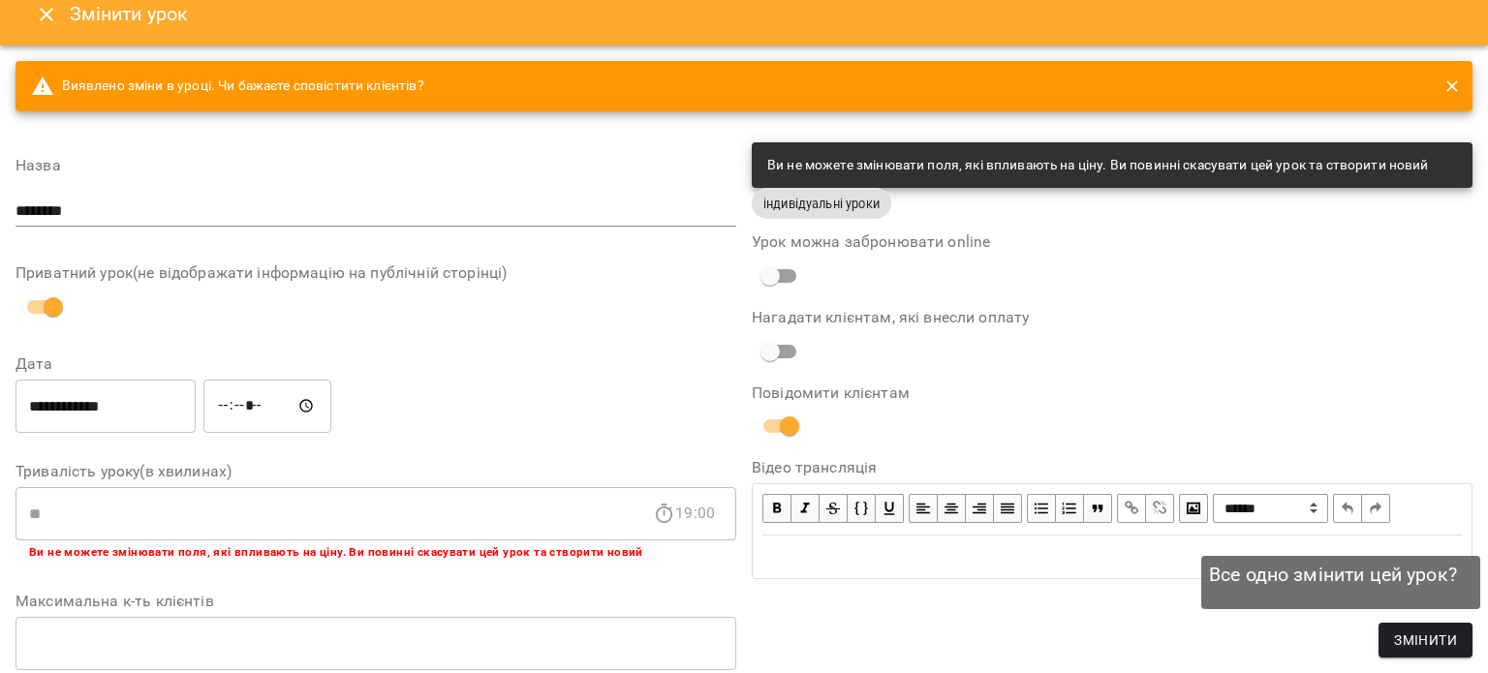
click at [1429, 646] on span "Змінити" at bounding box center [1425, 640] width 63 height 23
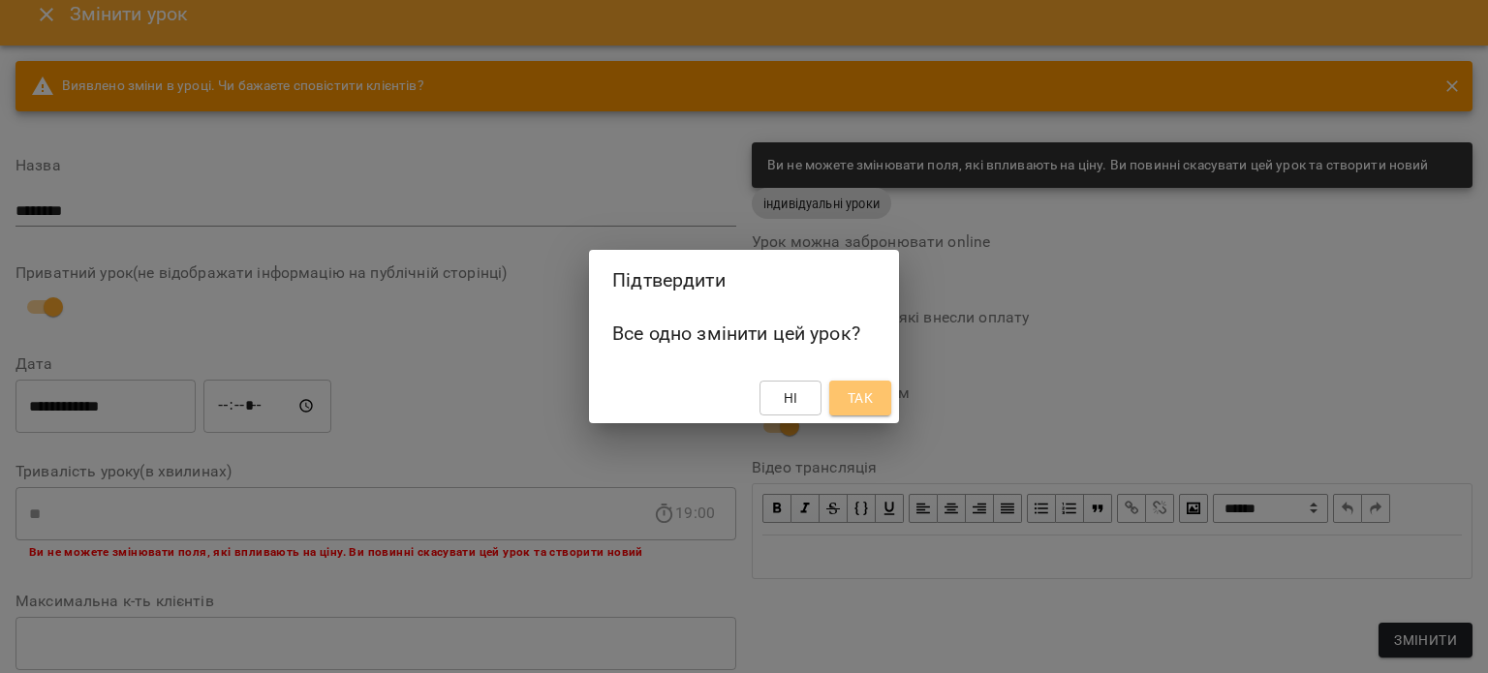
click at [878, 406] on button "Так" at bounding box center [860, 398] width 62 height 35
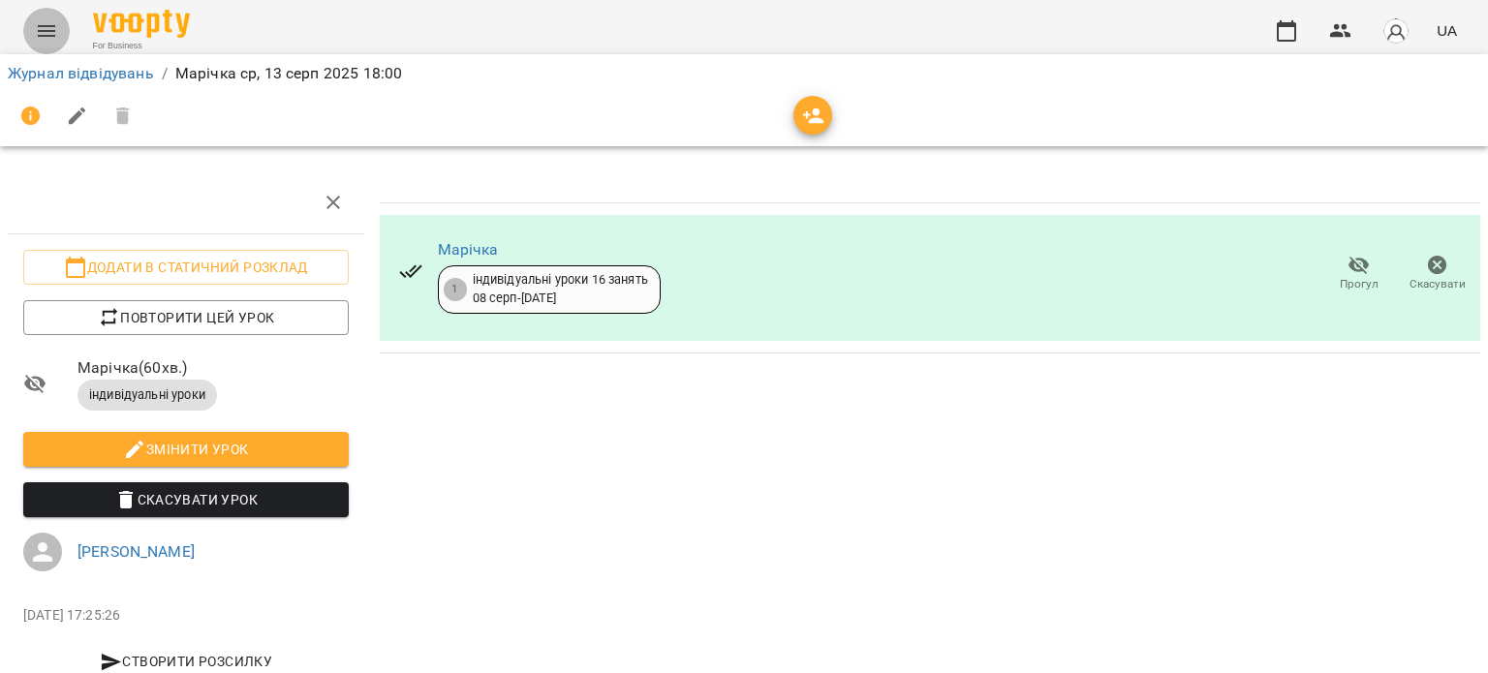
click at [60, 38] on button "Menu" at bounding box center [46, 31] width 46 height 46
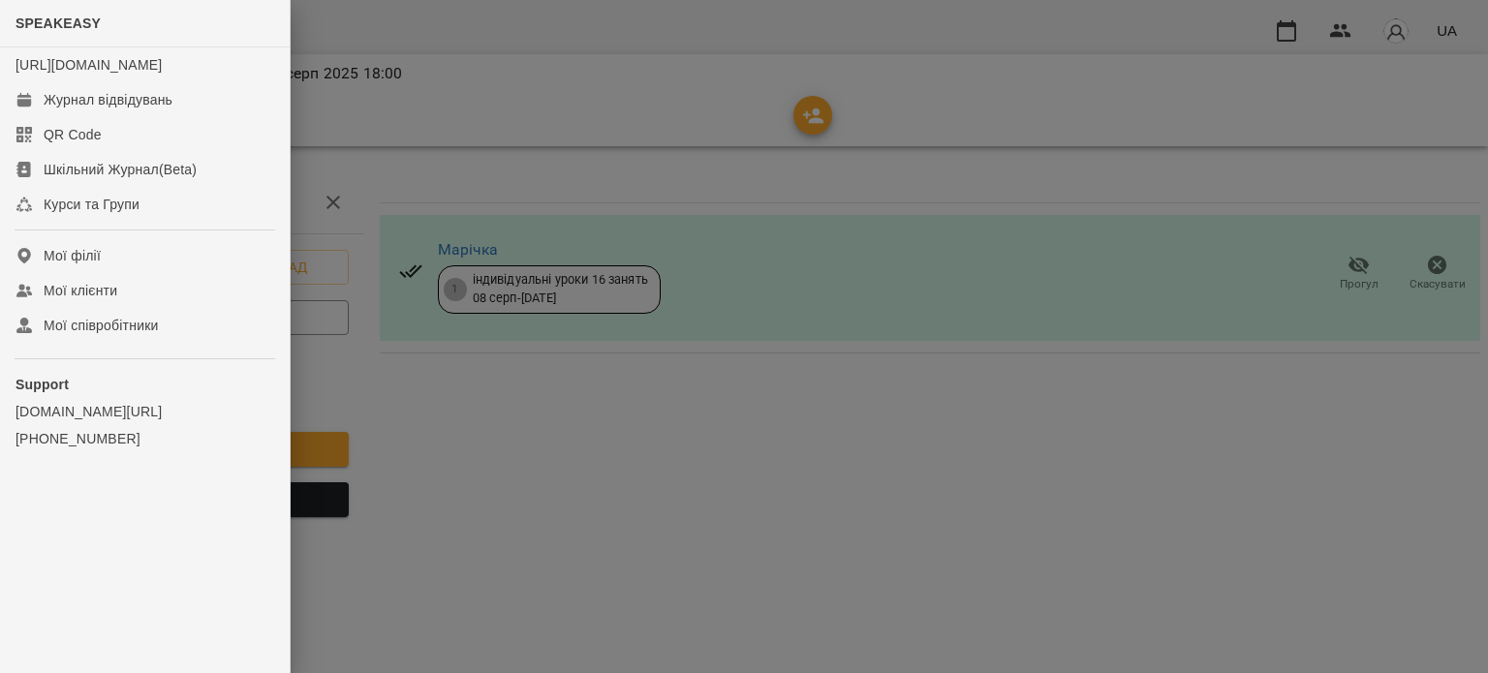
click at [416, 81] on div at bounding box center [744, 336] width 1488 height 673
